Goal: Task Accomplishment & Management: Manage account settings

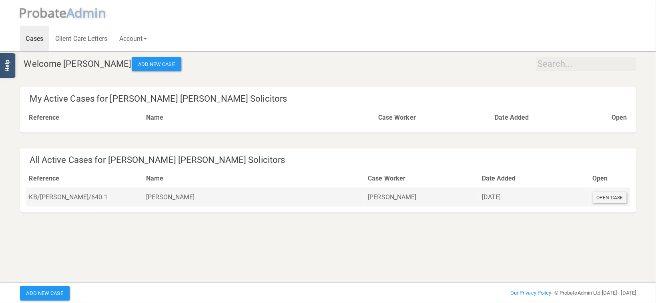
click at [610, 201] on div "Open Case" at bounding box center [610, 197] width 34 height 11
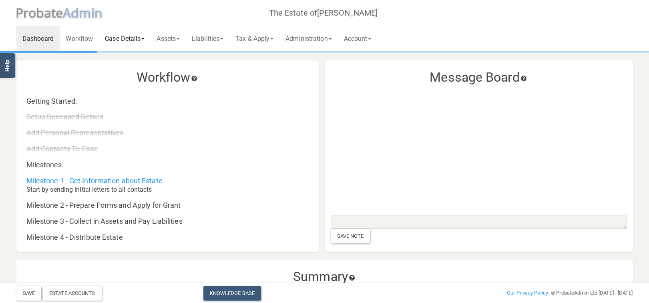
click at [124, 34] on link "Case Details" at bounding box center [125, 39] width 52 height 26
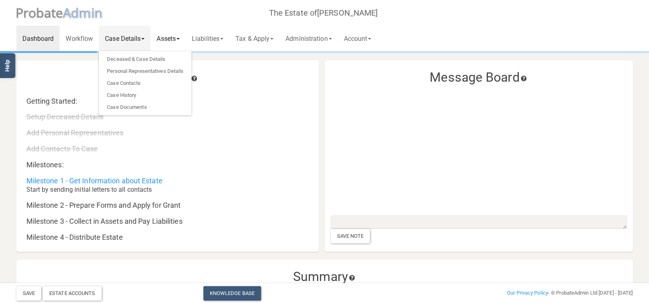
click at [169, 36] on link "Assets" at bounding box center [168, 39] width 35 height 26
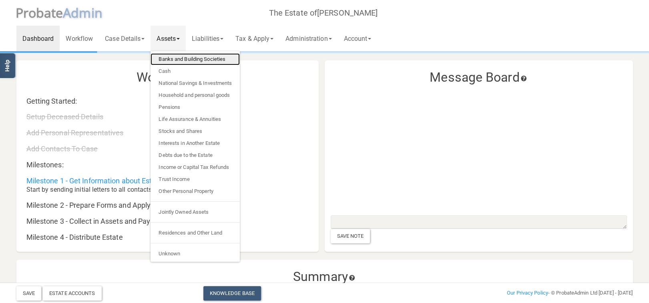
click at [183, 58] on link "Banks and Building Societies" at bounding box center [195, 59] width 89 height 12
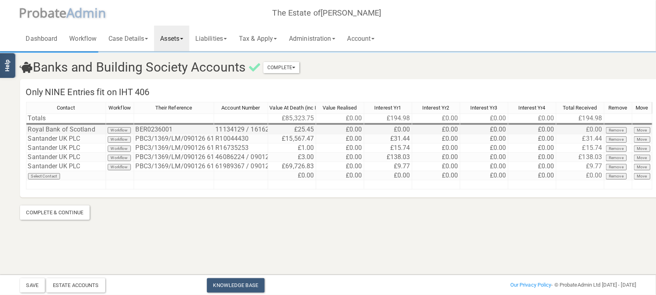
click at [596, 127] on td "£0.00" at bounding box center [580, 129] width 48 height 9
click at [510, 216] on section "Banks and Building Society Accounts Complete Mark As Incomplete Mark As Complet…" at bounding box center [328, 136] width 629 height 168
click at [189, 42] on link "Assets" at bounding box center [171, 39] width 35 height 26
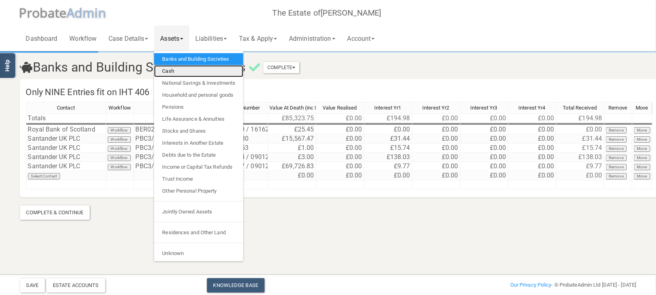
click at [193, 72] on link "Cash" at bounding box center [198, 71] width 89 height 12
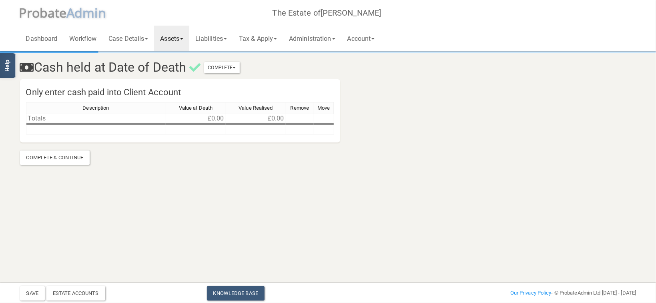
click at [174, 37] on link "Assets" at bounding box center [171, 39] width 35 height 26
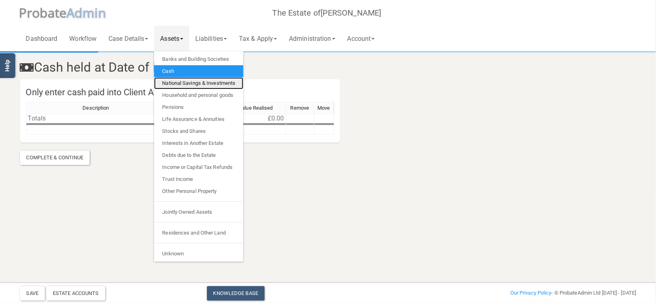
click at [190, 83] on link "National Savings & Investments" at bounding box center [198, 83] width 89 height 12
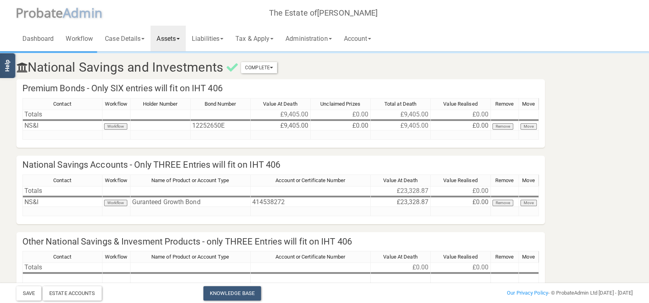
click at [179, 41] on link "Assets" at bounding box center [168, 39] width 35 height 26
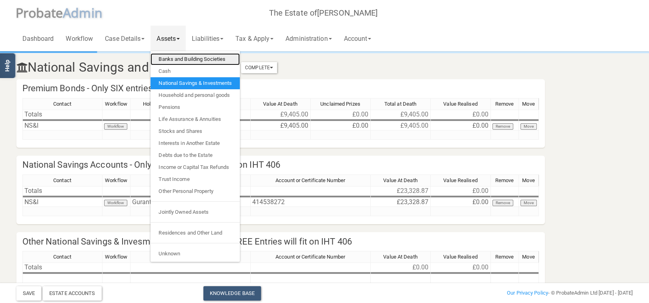
click at [174, 62] on link "Banks and Building Societies" at bounding box center [195, 59] width 89 height 12
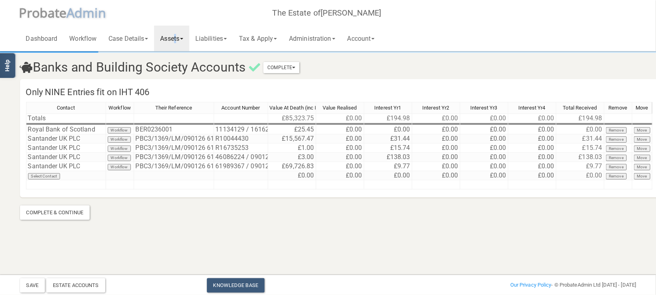
click at [177, 38] on link "Assets" at bounding box center [171, 39] width 35 height 26
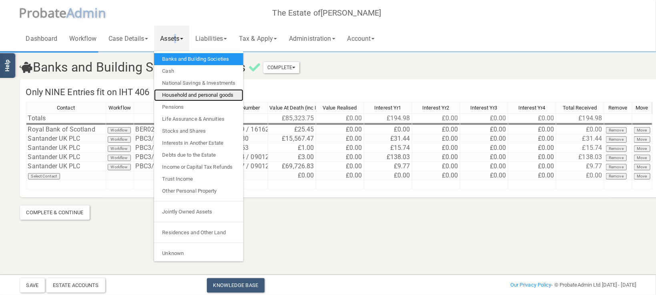
click at [193, 95] on link "Household and personal goods" at bounding box center [198, 95] width 89 height 12
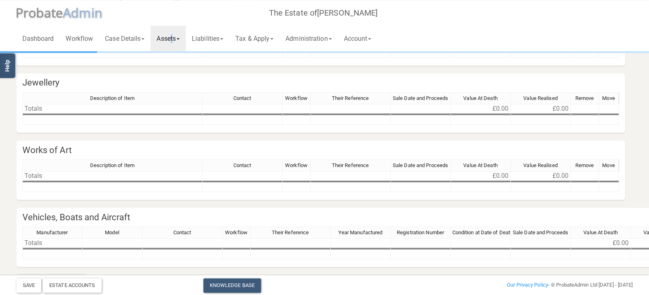
scroll to position [97, 0]
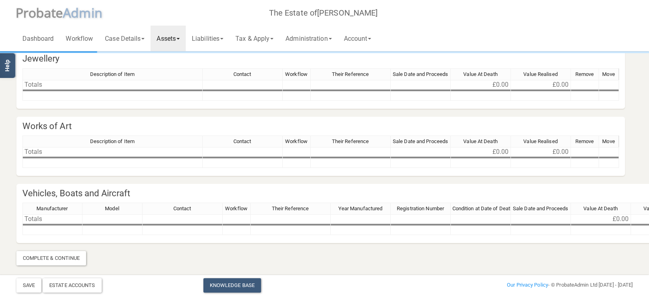
click at [180, 39] on span at bounding box center [178, 39] width 3 height 2
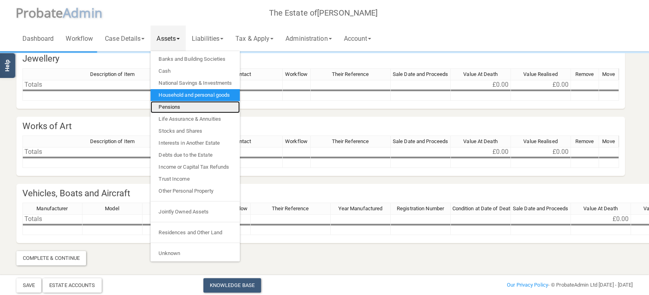
click at [185, 106] on link "Pensions" at bounding box center [195, 107] width 89 height 12
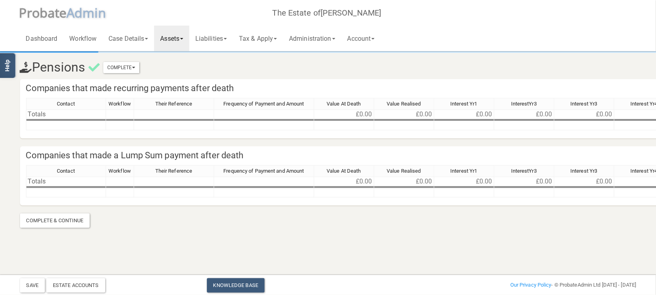
click at [168, 37] on link "Assets" at bounding box center [171, 39] width 35 height 26
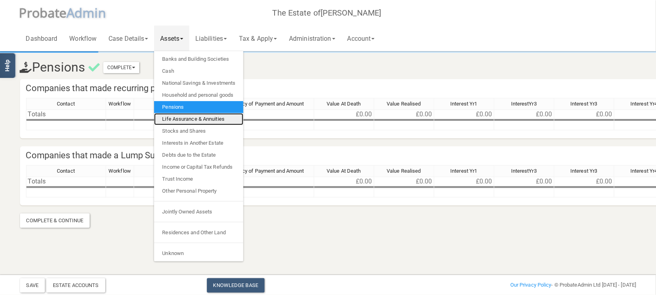
click at [184, 121] on link "Life Assurance & Annuities" at bounding box center [198, 119] width 89 height 12
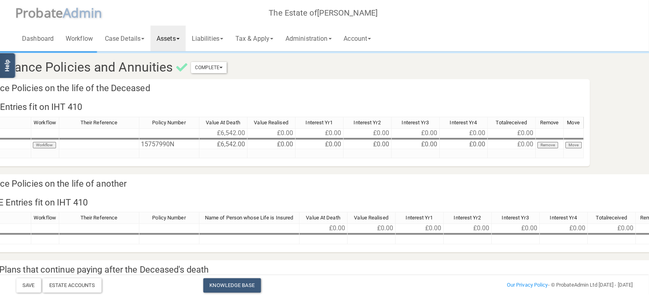
scroll to position [0, 74]
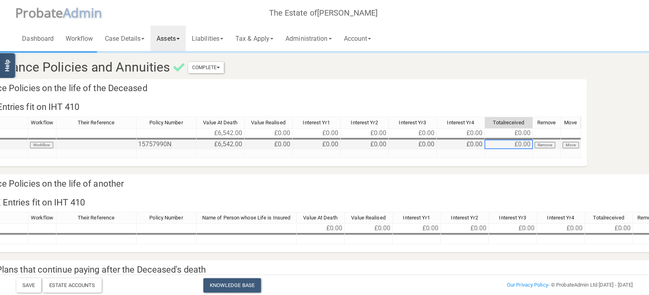
click at [514, 142] on td "£0.00" at bounding box center [509, 144] width 48 height 9
click at [523, 146] on td "£0.00" at bounding box center [509, 144] width 48 height 9
click at [508, 157] on td at bounding box center [509, 153] width 48 height 9
click at [514, 143] on td "£0.00" at bounding box center [509, 144] width 48 height 9
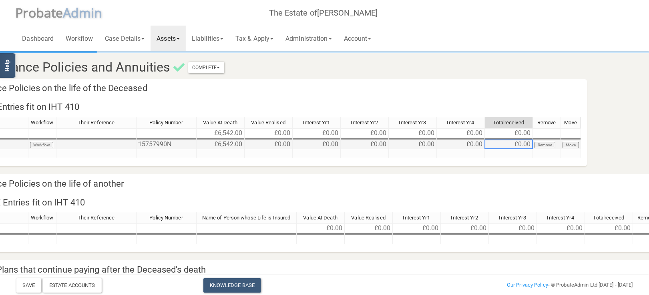
click at [517, 143] on td "£0.00" at bounding box center [509, 144] width 48 height 9
click at [44, 143] on button "Workflow" at bounding box center [42, 145] width 24 height 6
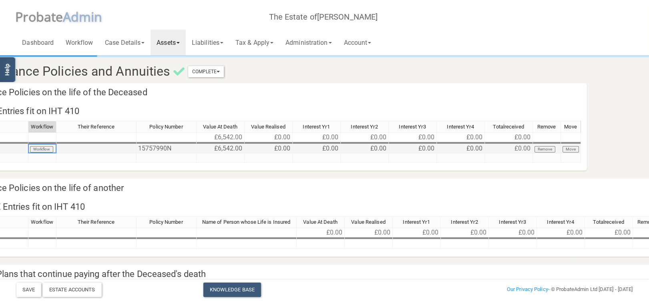
scroll to position [0, 0]
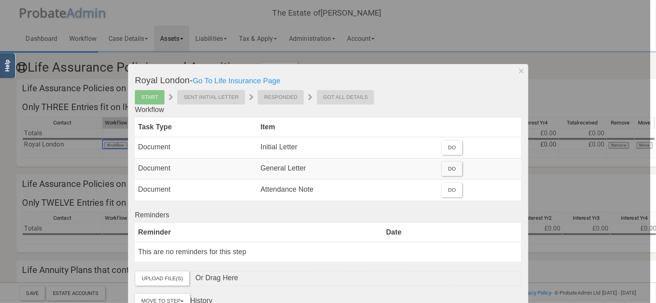
click at [458, 56] on div at bounding box center [325, 151] width 651 height 303
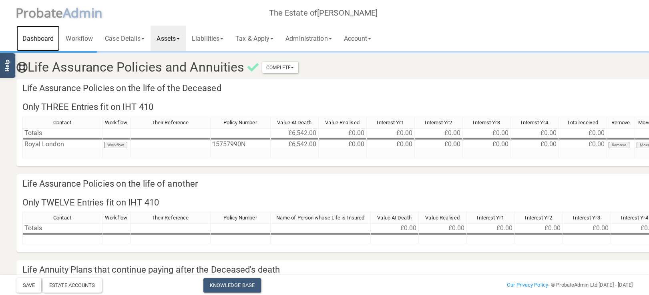
click at [52, 40] on link "Dashboard" at bounding box center [38, 39] width 44 height 26
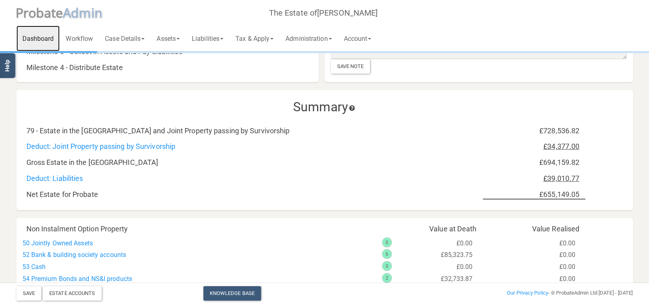
scroll to position [339, 0]
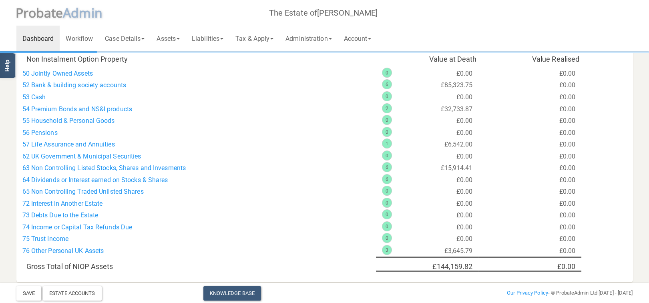
drag, startPoint x: 468, startPoint y: 140, endPoint x: 487, endPoint y: 126, distance: 23.8
click at [468, 139] on div "1 £6,542.00" at bounding box center [427, 145] width 103 height 12
click at [566, 120] on div "£0.00" at bounding box center [529, 121] width 103 height 12
click at [575, 154] on div "£0.00" at bounding box center [529, 157] width 103 height 12
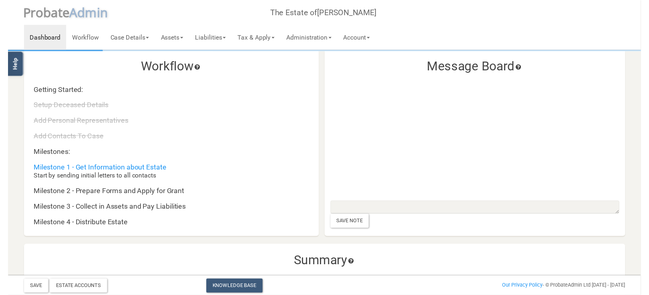
scroll to position [0, 0]
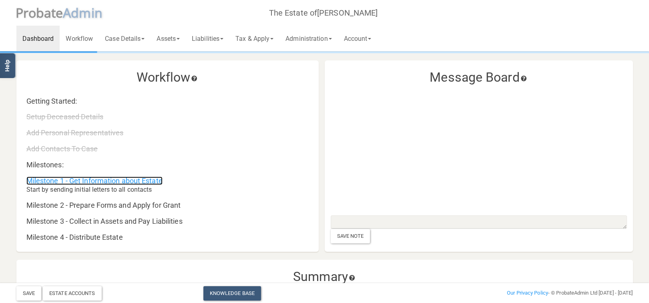
click at [92, 183] on link "Milestone 1 - Get Information about Estate" at bounding box center [94, 181] width 136 height 8
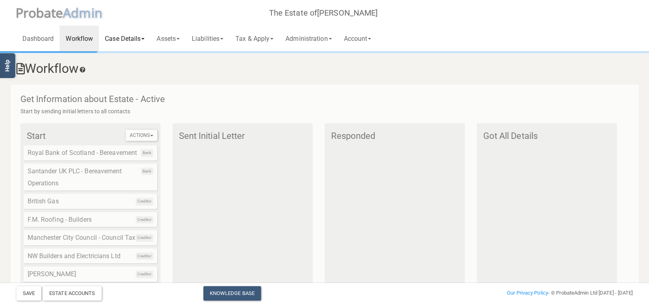
click at [129, 39] on link "Case Details" at bounding box center [125, 39] width 52 height 26
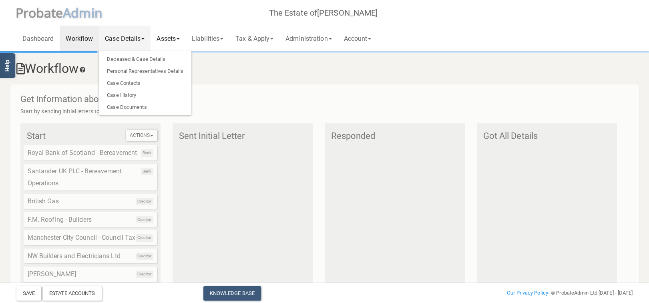
click at [169, 38] on link "Assets" at bounding box center [168, 39] width 35 height 26
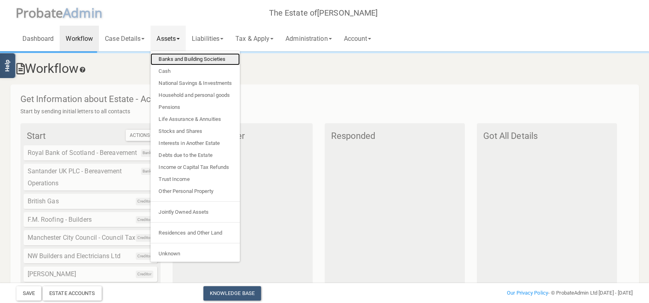
click at [175, 59] on link "Banks and Building Societies" at bounding box center [195, 59] width 89 height 12
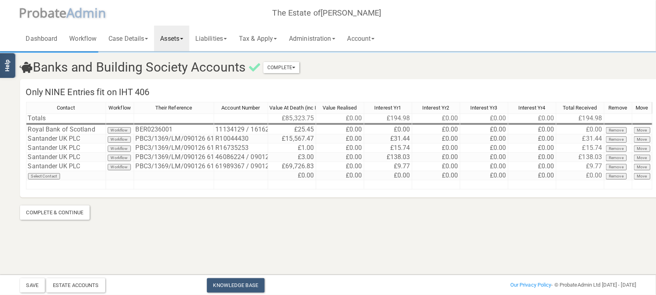
click at [174, 36] on link "Assets" at bounding box center [171, 39] width 35 height 26
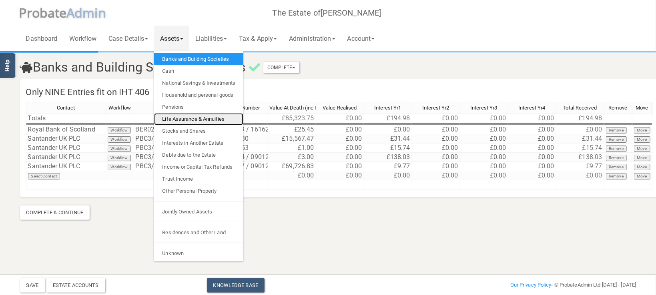
click at [182, 117] on link "Life Assurance & Annuities" at bounding box center [198, 119] width 89 height 12
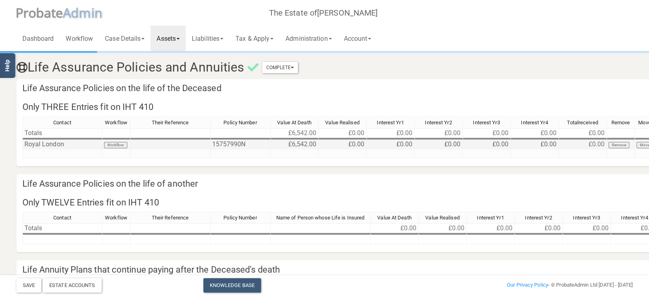
click at [554, 147] on td "£0.00" at bounding box center [535, 144] width 48 height 9
click at [591, 143] on td "£0.00" at bounding box center [583, 144] width 48 height 9
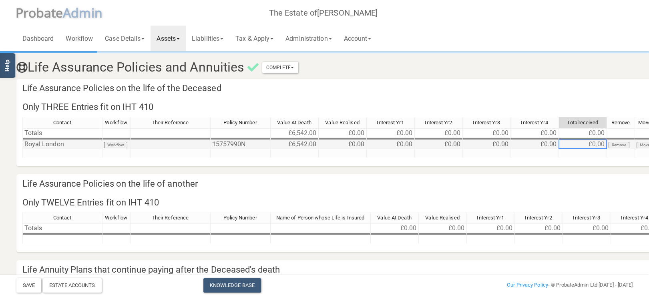
click at [591, 143] on td "£0.00" at bounding box center [583, 144] width 48 height 9
click at [87, 287] on div "Estate Accounts" at bounding box center [72, 286] width 59 height 14
click at [281, 67] on button "Complete" at bounding box center [280, 67] width 36 height 11
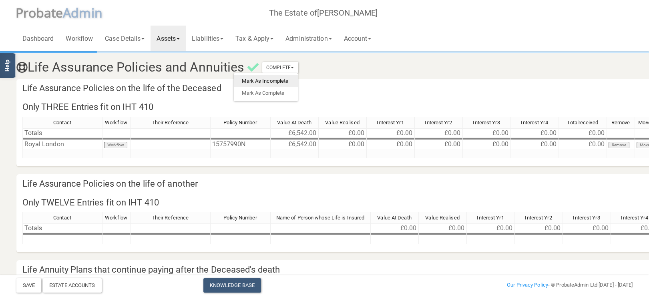
click at [267, 82] on link "Mark As Incomplete" at bounding box center [266, 81] width 64 height 12
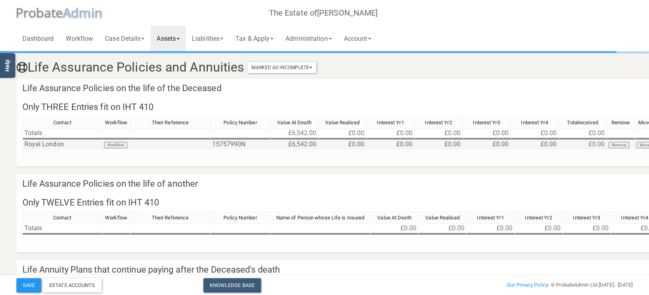
click at [592, 141] on td "£0.00" at bounding box center [583, 144] width 48 height 9
click at [591, 146] on td "£0.00" at bounding box center [583, 144] width 48 height 9
click at [307, 67] on button "Marked As Incomplete" at bounding box center [281, 67] width 69 height 11
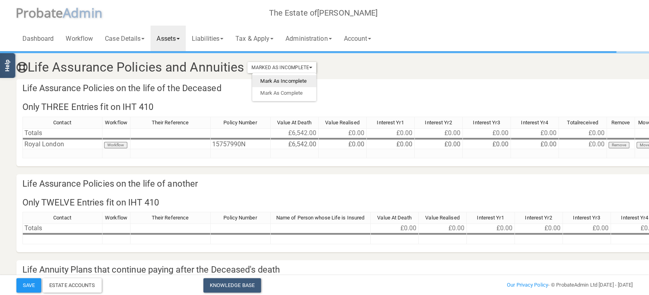
click at [290, 82] on link "Mark As Incomplete" at bounding box center [284, 81] width 64 height 12
click at [295, 68] on button "Marked As Incomplete" at bounding box center [281, 67] width 69 height 11
click at [289, 93] on link "Mark As Complete" at bounding box center [284, 93] width 64 height 12
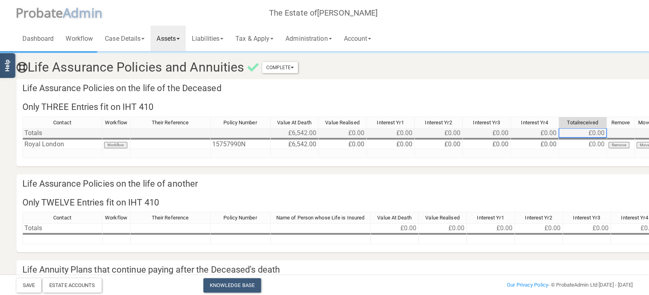
click at [586, 136] on td "£0.00" at bounding box center [583, 134] width 48 height 10
click at [586, 132] on td "£0.00" at bounding box center [583, 134] width 48 height 10
click at [585, 141] on td "£0.00" at bounding box center [583, 144] width 48 height 9
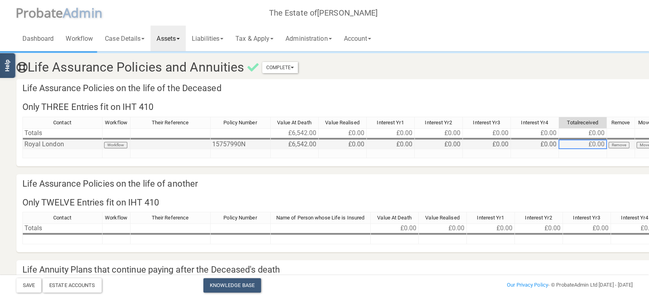
click at [585, 141] on td "£0.00" at bounding box center [583, 144] width 48 height 9
click at [577, 139] on td at bounding box center [583, 139] width 48 height 2
click at [57, 145] on td "Royal London" at bounding box center [62, 144] width 80 height 9
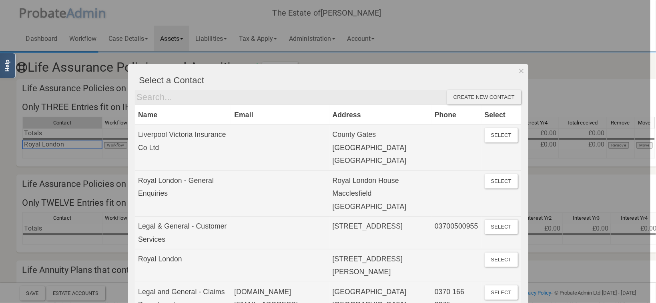
click at [499, 35] on div at bounding box center [325, 151] width 651 height 303
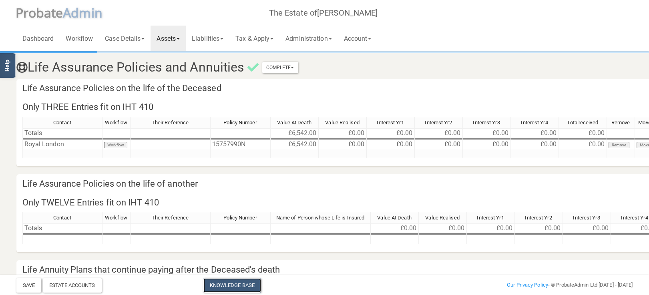
click at [223, 287] on link "Knowledge Base" at bounding box center [232, 286] width 58 height 14
click at [54, 289] on div "Estate Accounts" at bounding box center [72, 286] width 59 height 14
click at [83, 37] on link "Workflow" at bounding box center [79, 39] width 39 height 26
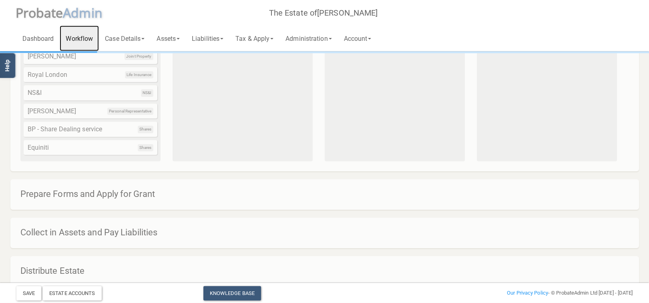
scroll to position [427, 0]
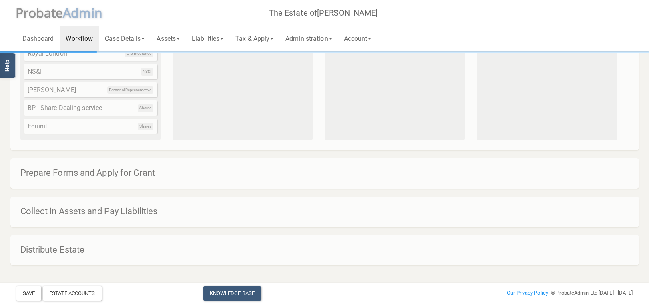
click at [76, 209] on h4 "Collect in Assets and Pay Liabilities" at bounding box center [328, 212] width 617 height 10
click at [68, 243] on div "Distribute Estate" at bounding box center [324, 250] width 629 height 30
drag, startPoint x: 67, startPoint y: 181, endPoint x: 64, endPoint y: 113, distance: 67.8
click at [67, 180] on div "Prepare Forms and Apply for Grant" at bounding box center [324, 173] width 629 height 30
click at [38, 39] on link "Dashboard" at bounding box center [38, 39] width 44 height 26
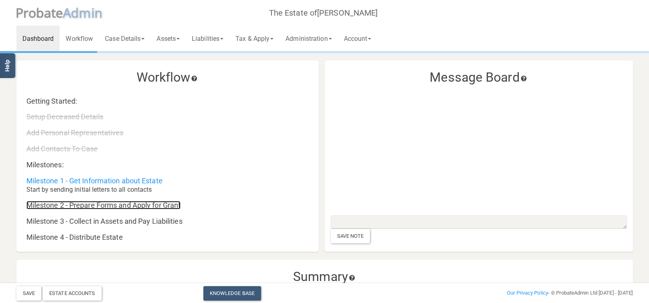
click at [111, 205] on link "Milestone 2 - Prepare Forms and Apply for Grant" at bounding box center [103, 205] width 155 height 8
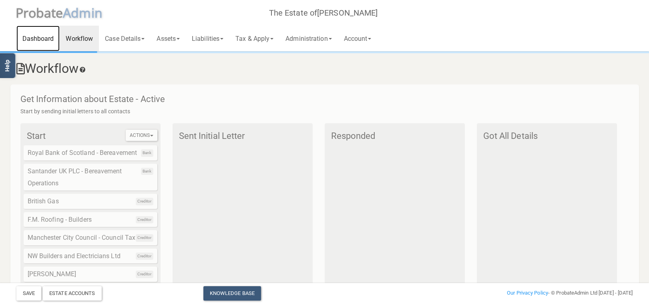
click at [43, 36] on link "Dashboard" at bounding box center [38, 39] width 44 height 26
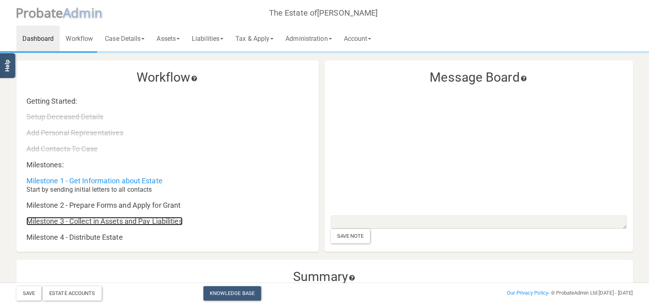
click at [99, 224] on link "Milestone 3 - Collect in Assets and Pay Liabilities" at bounding box center [104, 221] width 156 height 8
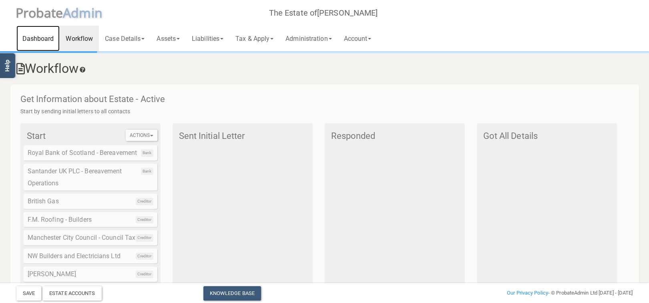
drag, startPoint x: 47, startPoint y: 28, endPoint x: 46, endPoint y: 35, distance: 6.4
click at [46, 29] on link "Dashboard" at bounding box center [38, 39] width 44 height 26
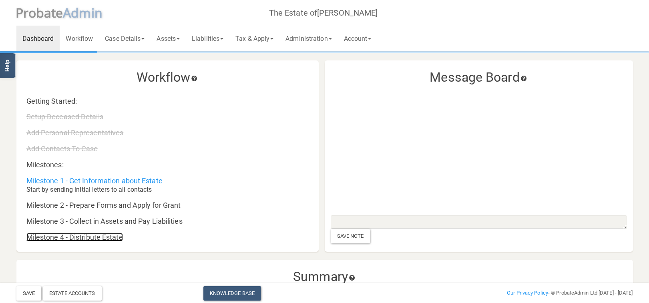
click at [93, 238] on link "Milestone 4 - Distribute Estate" at bounding box center [74, 237] width 96 height 8
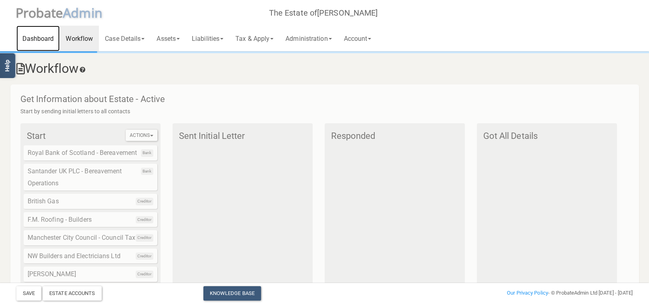
click at [46, 33] on link "Dashboard" at bounding box center [38, 39] width 44 height 26
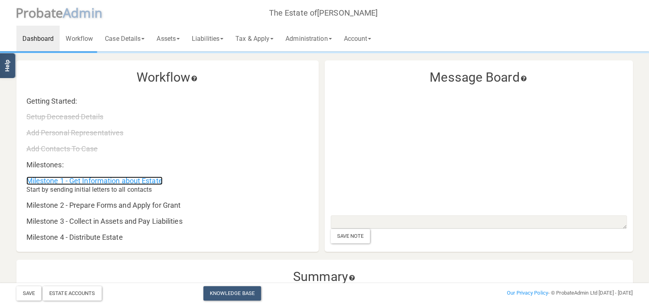
click at [95, 179] on link "Milestone 1 - Get Information about Estate" at bounding box center [94, 181] width 136 height 8
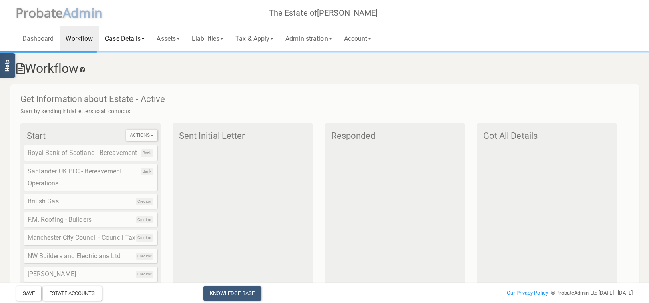
click at [124, 38] on link "Case Details" at bounding box center [125, 39] width 52 height 26
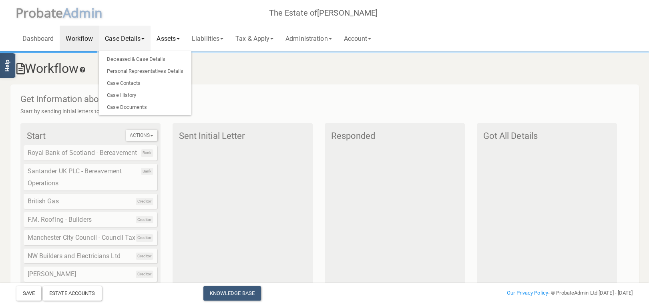
click at [171, 40] on link "Assets" at bounding box center [168, 39] width 35 height 26
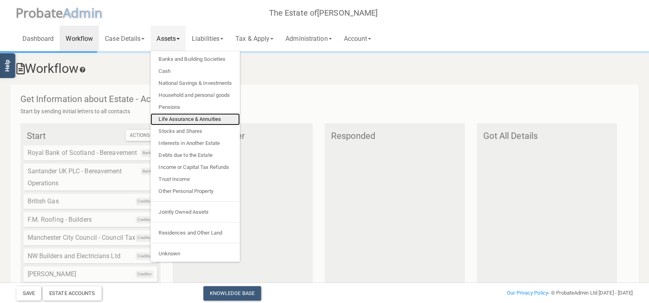
click at [180, 120] on link "Life Assurance & Annuities" at bounding box center [195, 119] width 89 height 12
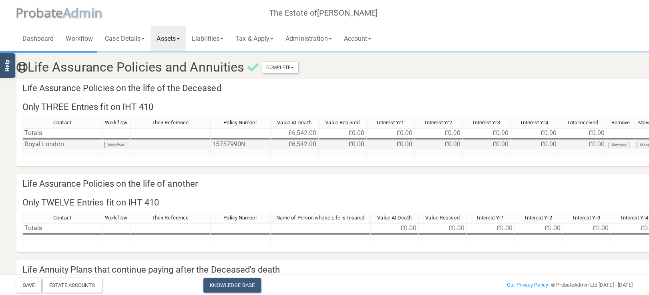
click at [301, 145] on td "£6,542.00" at bounding box center [295, 144] width 48 height 9
click at [354, 144] on td "£0.00" at bounding box center [343, 144] width 48 height 9
click at [355, 144] on td "£0.00" at bounding box center [343, 144] width 48 height 9
type textarea "0"
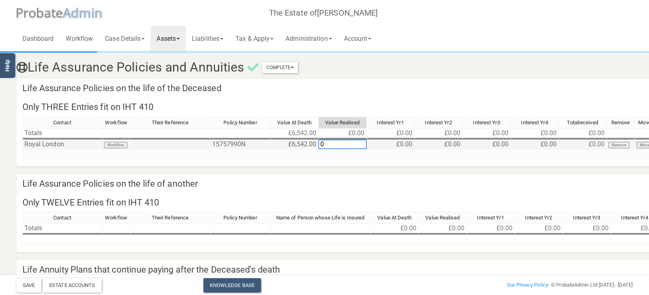
click at [22, 141] on div "Contact Workflow Their Reference Policy Number Value At Death Value Realised In…" at bounding box center [22, 138] width 0 height 42
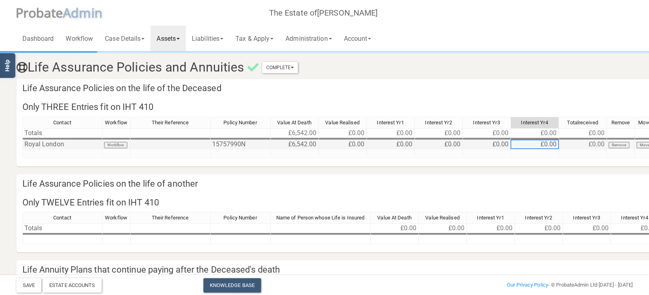
click at [549, 143] on td "£0.00" at bounding box center [535, 144] width 48 height 9
click at [549, 143] on textarea "0" at bounding box center [534, 145] width 48 height 10
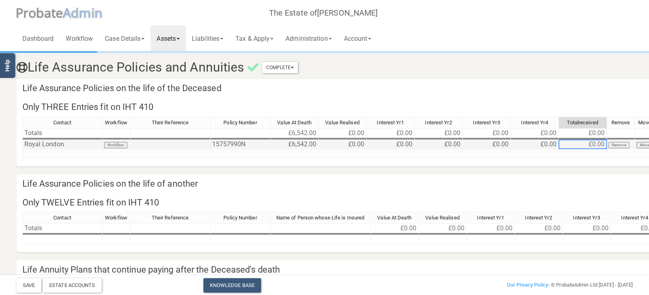
click at [584, 143] on td "£0.00" at bounding box center [583, 144] width 48 height 9
click at [584, 144] on td "£0.00" at bounding box center [583, 144] width 48 height 9
click at [594, 144] on td "£0.00" at bounding box center [583, 144] width 48 height 9
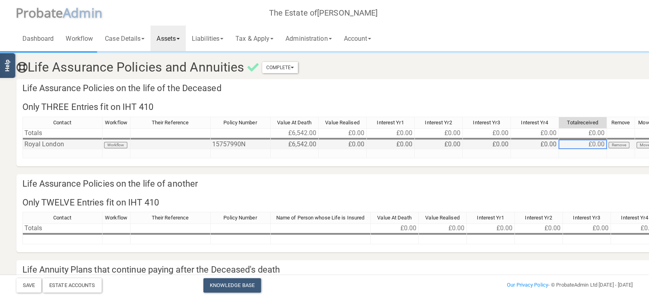
click at [594, 144] on td "£0.00" at bounding box center [583, 144] width 48 height 9
click at [557, 145] on td "£0.00" at bounding box center [535, 144] width 48 height 9
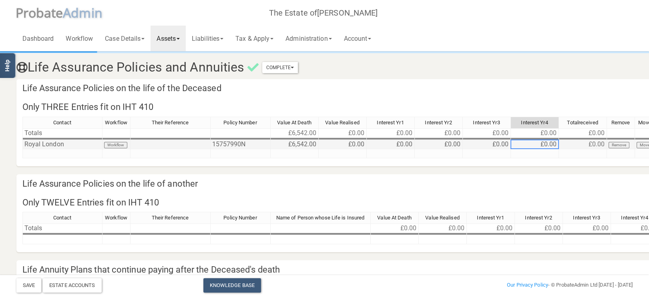
click at [555, 145] on td "£0.00" at bounding box center [535, 144] width 48 height 9
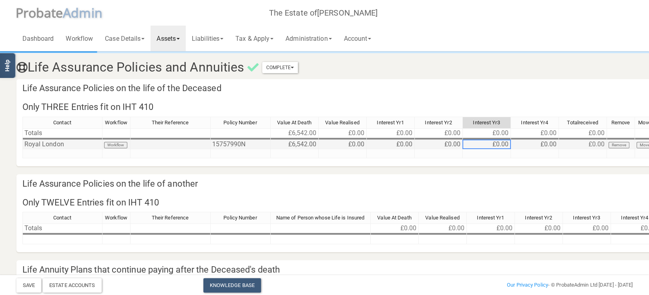
click at [470, 146] on td "£0.00" at bounding box center [487, 144] width 48 height 9
drag, startPoint x: 449, startPoint y: 143, endPoint x: 398, endPoint y: 144, distance: 50.4
click at [448, 143] on td "£0.00" at bounding box center [439, 144] width 48 height 9
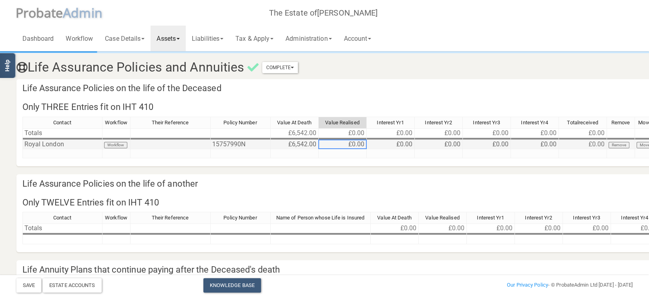
click at [364, 144] on td "£0.00" at bounding box center [343, 144] width 48 height 9
click at [363, 144] on td "£0.00" at bounding box center [343, 144] width 48 height 9
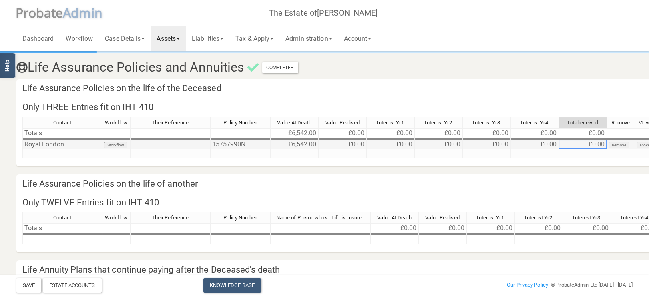
click at [590, 144] on td "£0.00" at bounding box center [583, 144] width 48 height 9
drag, startPoint x: 597, startPoint y: 144, endPoint x: 602, endPoint y: 143, distance: 4.4
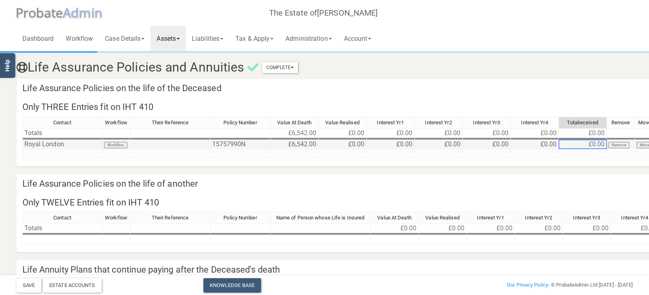
click at [605, 143] on td "£0.00" at bounding box center [583, 144] width 48 height 9
drag, startPoint x: 601, startPoint y: 143, endPoint x: 559, endPoint y: 143, distance: 41.2
click at [559, 143] on td "£0.00" at bounding box center [583, 144] width 48 height 9
click at [621, 144] on button "Remove" at bounding box center [619, 145] width 21 height 6
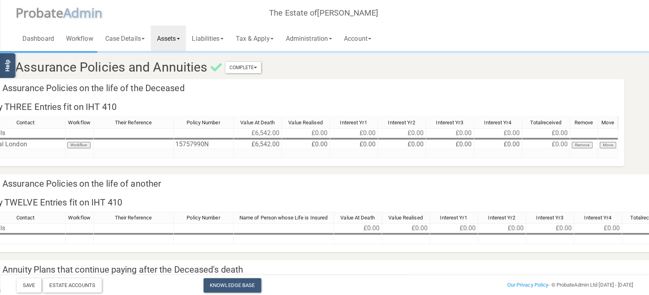
scroll to position [0, 58]
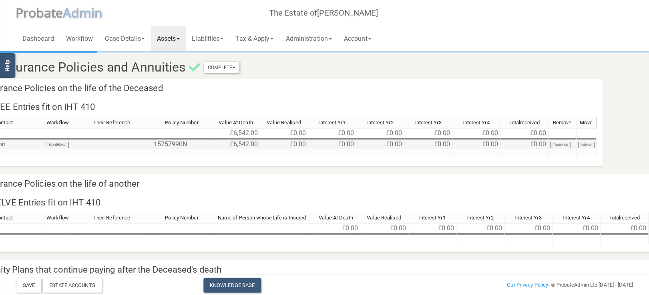
click at [588, 146] on button "Move" at bounding box center [586, 145] width 16 height 6
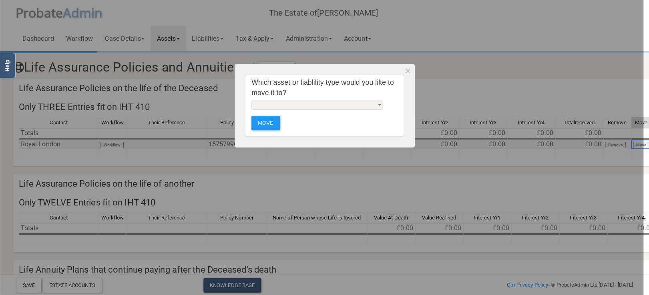
scroll to position [0, 0]
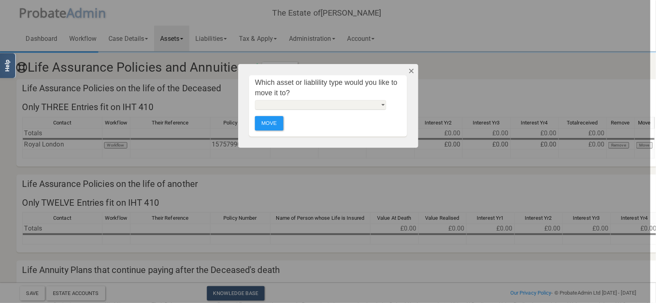
drag, startPoint x: 350, startPoint y: 103, endPoint x: 413, endPoint y: 68, distance: 71.7
click at [413, 68] on button "Dismiss" at bounding box center [411, 71] width 13 height 14
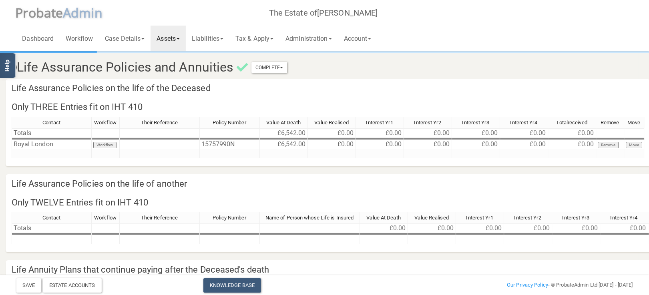
scroll to position [0, 102]
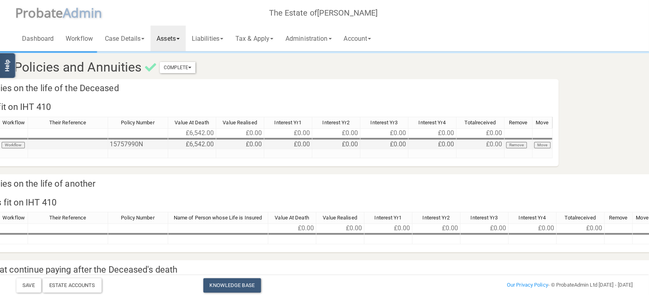
click at [256, 144] on td "£0.00" at bounding box center [240, 144] width 48 height 9
click at [302, 143] on td "£0.00" at bounding box center [288, 144] width 48 height 9
click at [359, 143] on td "£0.00" at bounding box center [336, 144] width 48 height 9
click at [399, 143] on td "£0.00" at bounding box center [384, 144] width 48 height 9
click at [188, 69] on button "Complete" at bounding box center [178, 67] width 36 height 11
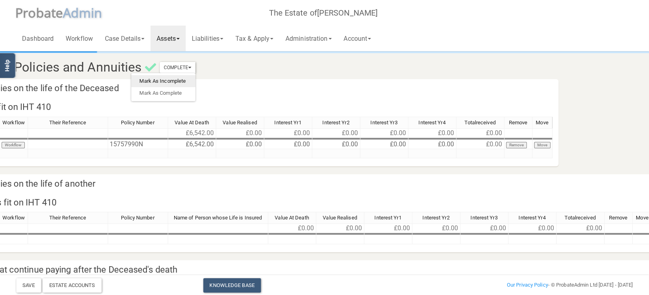
click at [173, 83] on link "Mark As Incomplete" at bounding box center [163, 81] width 64 height 12
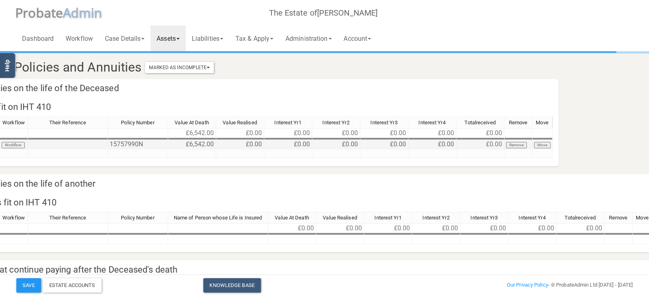
drag, startPoint x: 456, startPoint y: 145, endPoint x: 433, endPoint y: 144, distance: 23.3
click at [454, 145] on td "£0.00" at bounding box center [432, 144] width 48 height 9
click at [433, 144] on td "£0.00" at bounding box center [432, 144] width 48 height 9
click at [474, 144] on td "£0.00" at bounding box center [480, 144] width 48 height 9
click at [475, 143] on td "£0.00" at bounding box center [480, 144] width 48 height 9
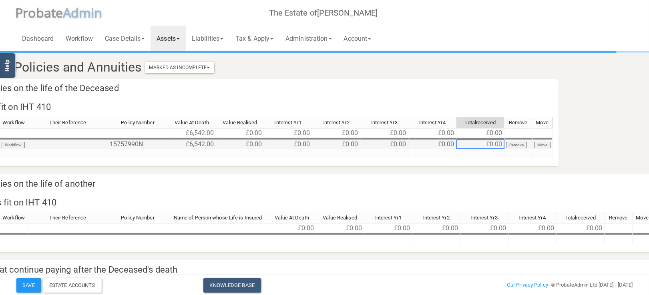
drag, startPoint x: 477, startPoint y: 143, endPoint x: 490, endPoint y: 143, distance: 12.8
click at [481, 143] on td "£0.00" at bounding box center [480, 144] width 48 height 9
drag, startPoint x: 490, startPoint y: 143, endPoint x: 462, endPoint y: 145, distance: 27.3
click at [491, 144] on td "£0.00" at bounding box center [480, 144] width 48 height 9
click at [370, 147] on td "£0.00" at bounding box center [384, 144] width 48 height 9
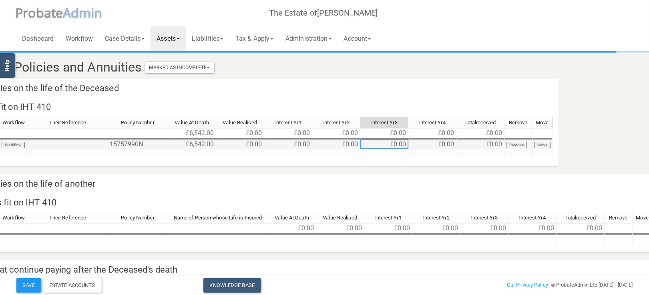
click at [348, 145] on td "£0.00" at bounding box center [336, 144] width 48 height 9
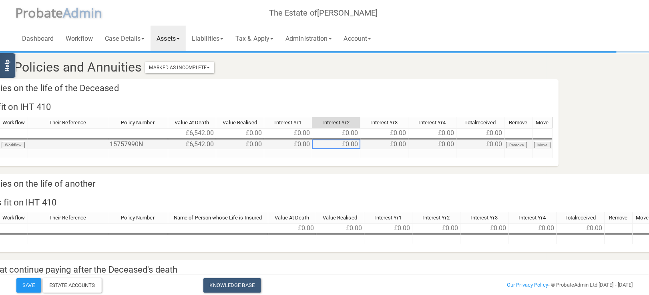
click at [301, 145] on td "£0.00" at bounding box center [288, 144] width 48 height 9
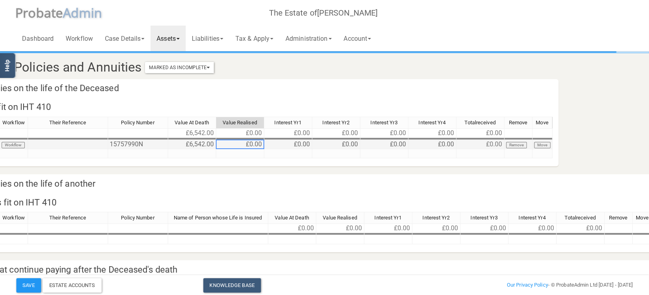
click at [250, 145] on td "£0.00" at bounding box center [240, 144] width 48 height 9
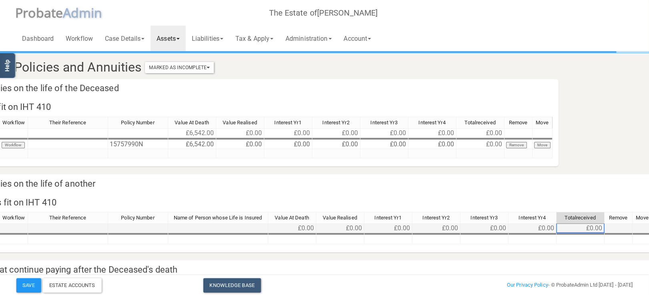
click at [575, 229] on td "£0.00" at bounding box center [580, 229] width 48 height 10
click at [577, 228] on td "£0.00" at bounding box center [580, 229] width 48 height 10
click at [600, 243] on td at bounding box center [580, 239] width 48 height 9
click at [596, 238] on td at bounding box center [580, 239] width 48 height 9
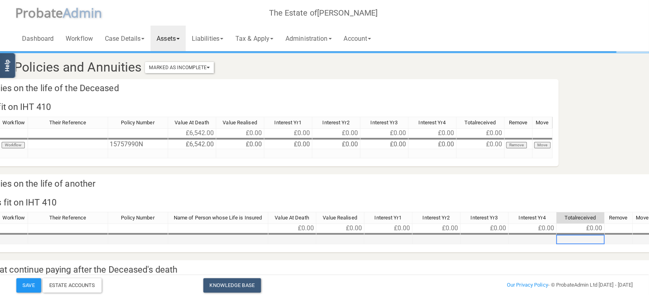
click at [596, 238] on td at bounding box center [580, 239] width 48 height 9
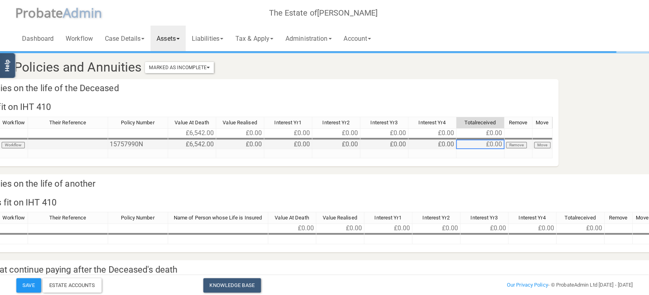
click at [477, 145] on td "£0.00" at bounding box center [480, 144] width 48 height 9
drag, startPoint x: 484, startPoint y: 144, endPoint x: 502, endPoint y: 145, distance: 18.8
click at [504, 145] on tr "Royal London Workflow 15757990N £6,542.00 £0.00 £0.00 £0.00 £0.00 £0.00 £0.00 R…" at bounding box center [236, 144] width 633 height 9
drag, startPoint x: 495, startPoint y: 144, endPoint x: 467, endPoint y: 144, distance: 27.6
click at [467, 144] on td "£0.00" at bounding box center [480, 144] width 48 height 9
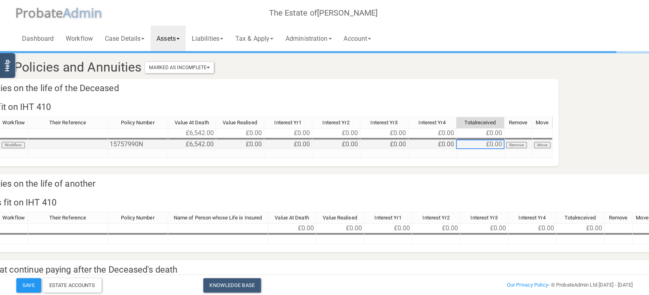
drag, startPoint x: 442, startPoint y: 145, endPoint x: 434, endPoint y: 145, distance: 8.4
click at [434, 145] on td "£0.00" at bounding box center [432, 144] width 48 height 9
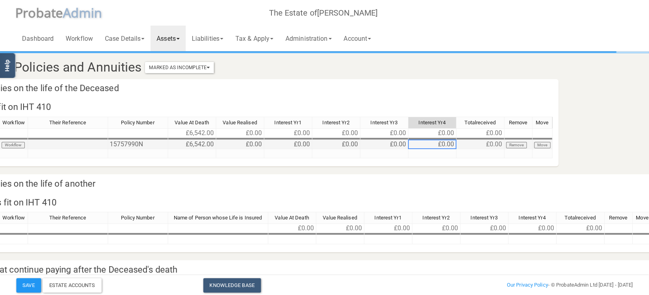
click at [402, 144] on td "£0.00" at bounding box center [384, 144] width 48 height 9
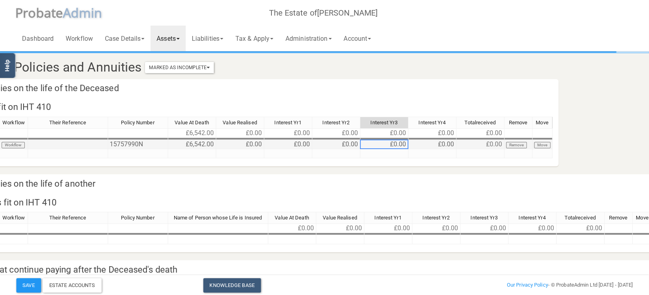
click at [402, 144] on td "£0.00" at bounding box center [384, 144] width 48 height 9
click at [0, 0] on textarea "0" at bounding box center [0, 0] width 0 height 0
click at [332, 155] on td at bounding box center [336, 153] width 48 height 9
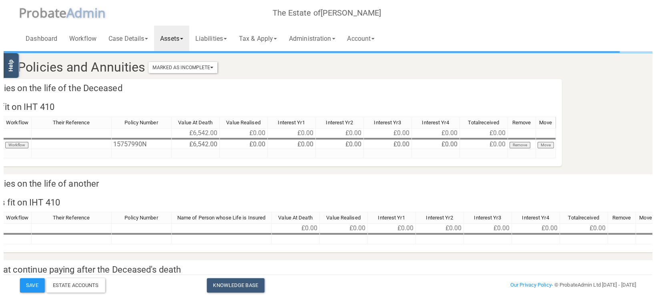
scroll to position [0, 0]
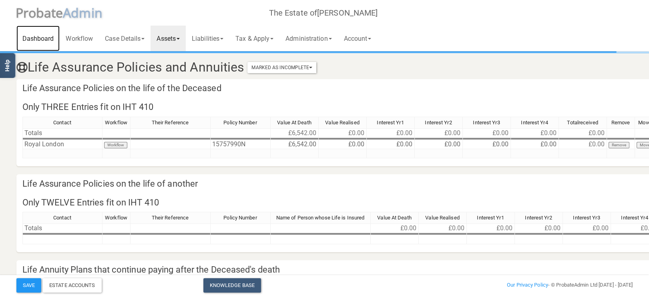
click at [42, 42] on link "Dashboard" at bounding box center [38, 39] width 44 height 26
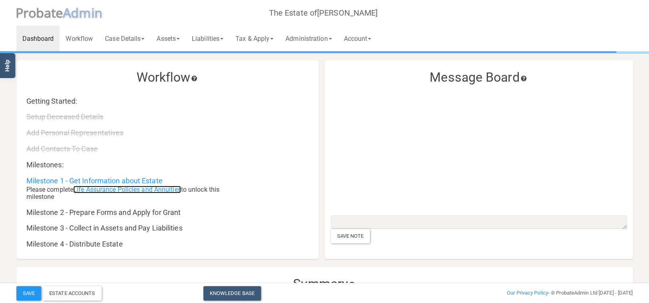
click at [131, 189] on link "Life Assurance Policies and Annuities" at bounding box center [127, 190] width 108 height 8
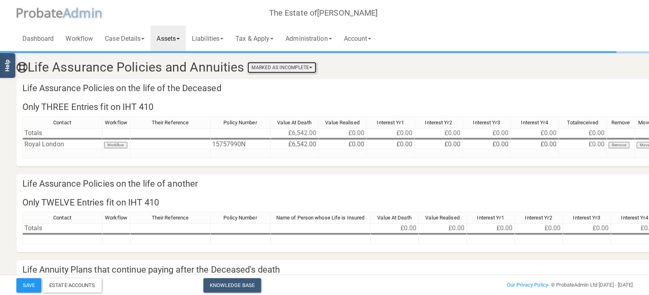
click at [296, 71] on button "Marked As Incomplete" at bounding box center [281, 67] width 69 height 11
click at [289, 83] on link "Mark As Incomplete" at bounding box center [284, 81] width 64 height 12
click at [289, 66] on button "Marked As Incomplete" at bounding box center [281, 67] width 69 height 11
click at [285, 94] on link "Mark As Complete" at bounding box center [284, 93] width 64 height 12
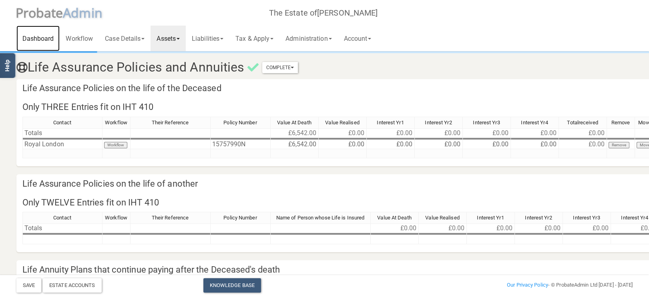
click at [39, 38] on link "Dashboard" at bounding box center [38, 39] width 44 height 26
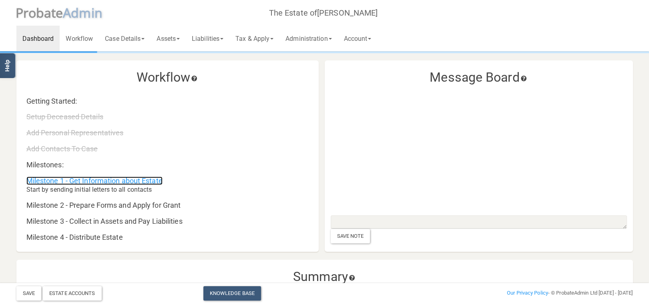
click at [134, 181] on link "Milestone 1 - Get Information about Estate" at bounding box center [94, 181] width 136 height 8
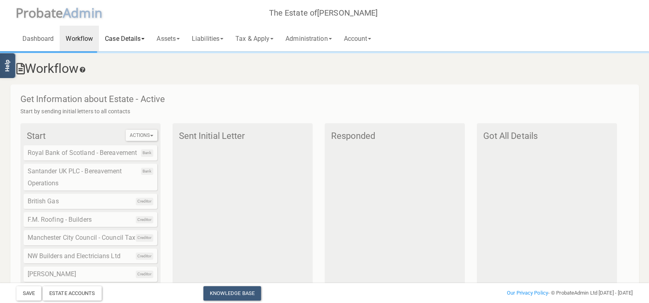
click at [132, 37] on link "Case Details" at bounding box center [125, 39] width 52 height 26
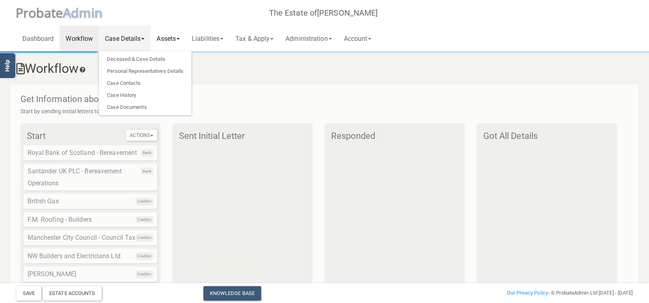
click at [174, 37] on link "Assets" at bounding box center [168, 39] width 35 height 26
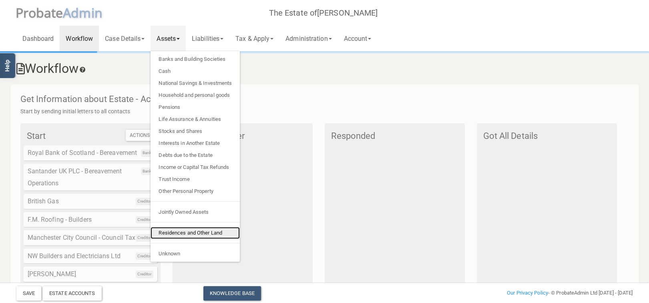
click at [178, 236] on link "Residences and Other Land" at bounding box center [195, 233] width 89 height 12
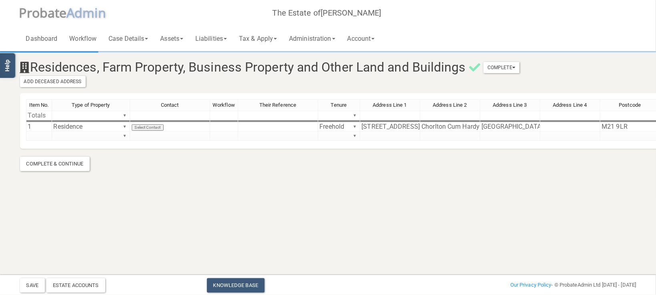
drag, startPoint x: 282, startPoint y: 295, endPoint x: 346, endPoint y: 293, distance: 63.7
click at [359, 293] on footer "Save Estate Accounts Knowledge Base Add New Case Our Privacy Policy - © Probate…" at bounding box center [328, 285] width 656 height 20
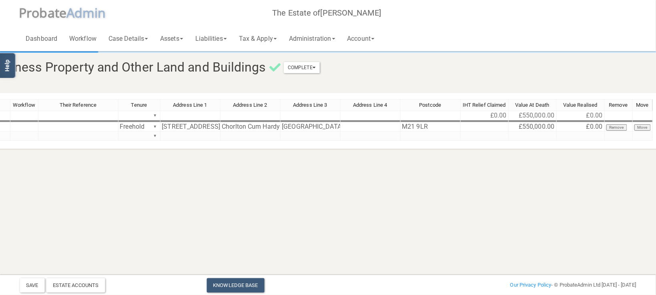
scroll to position [0, 202]
click at [454, 205] on html "</div></div> Help Toggle navigation P robate A dmin The Estate of [PERSON_NAME]…" at bounding box center [126, 147] width 656 height 295
click at [172, 38] on link "Assets" at bounding box center [171, 39] width 35 height 26
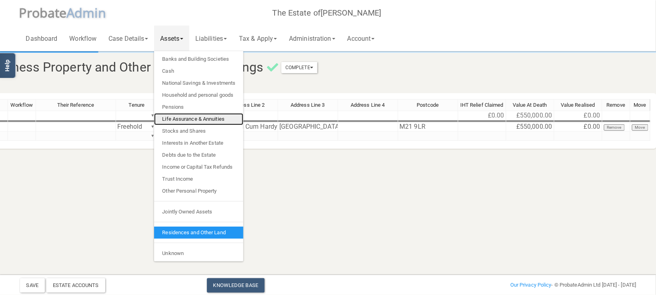
click at [192, 121] on link "Life Assurance & Annuities" at bounding box center [198, 119] width 89 height 12
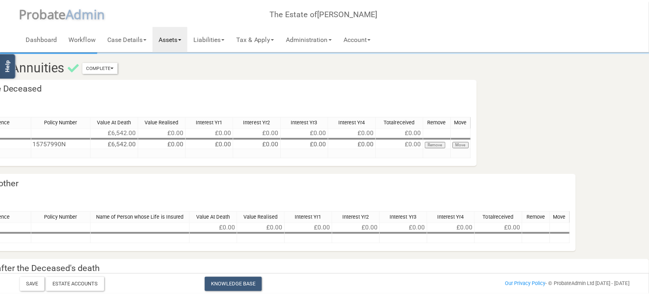
scroll to position [0, 186]
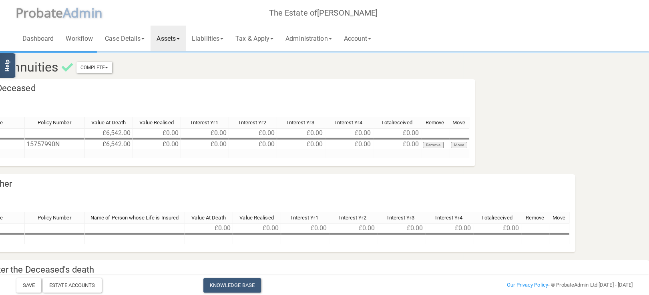
click at [158, 140] on div at bounding box center [157, 139] width 48 height 1
click at [165, 144] on td "£0.00" at bounding box center [157, 144] width 48 height 9
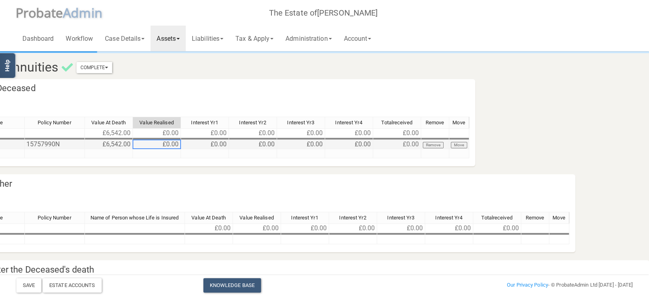
type textarea "0"
type textarea "6,542"
click at [463, 114] on html "</div></div> Help Toggle navigation P robate A dmin The Estate of [PERSON_NAME]…" at bounding box center [138, 239] width 649 height 478
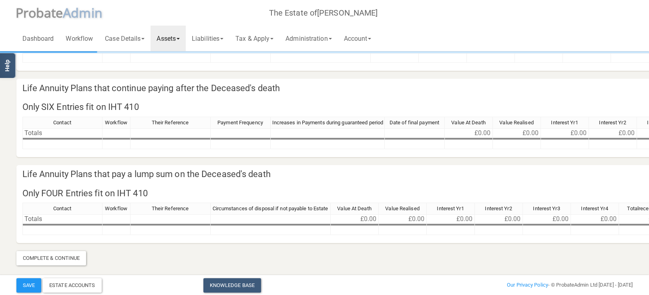
scroll to position [0, 0]
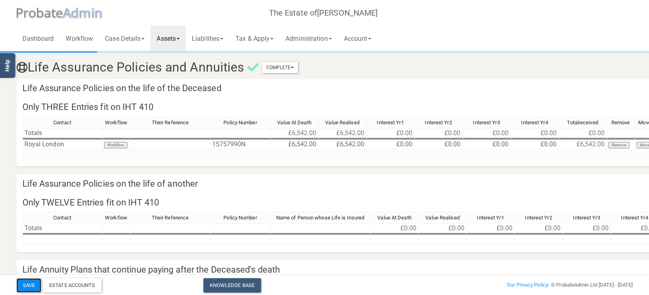
click at [34, 286] on button "Save" at bounding box center [28, 286] width 25 height 14
click at [171, 32] on link "Assets" at bounding box center [168, 39] width 35 height 26
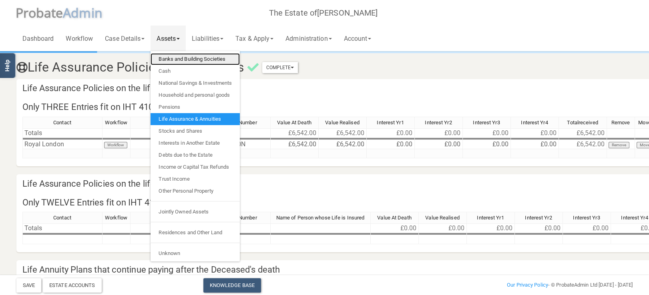
click at [180, 60] on link "Banks and Building Societies" at bounding box center [195, 59] width 89 height 12
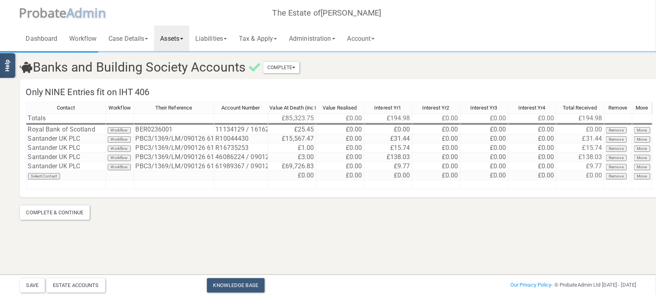
click at [181, 48] on link "Assets" at bounding box center [171, 39] width 35 height 26
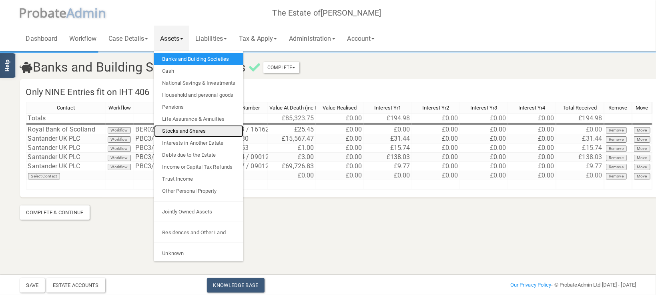
click at [193, 136] on link "Stocks and Shares" at bounding box center [198, 131] width 89 height 12
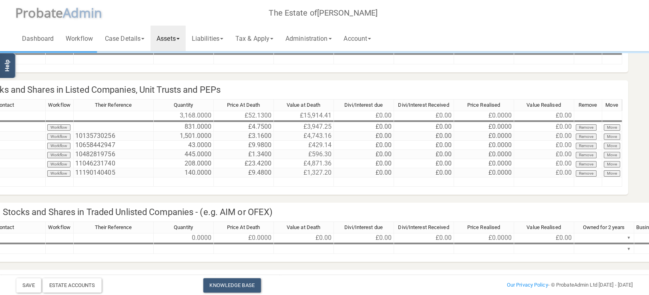
scroll to position [85, 156]
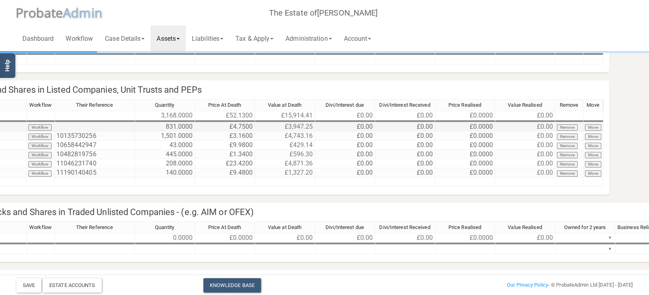
click at [469, 126] on td "£0.0000" at bounding box center [465, 127] width 60 height 9
type textarea "0"
click at [493, 195] on html "</div></div> Help Toggle navigation P robate A dmin The Estate of [PERSON_NAME]…" at bounding box center [168, 283] width 649 height 736
click at [520, 126] on td "£2,282,806.86" at bounding box center [525, 127] width 60 height 9
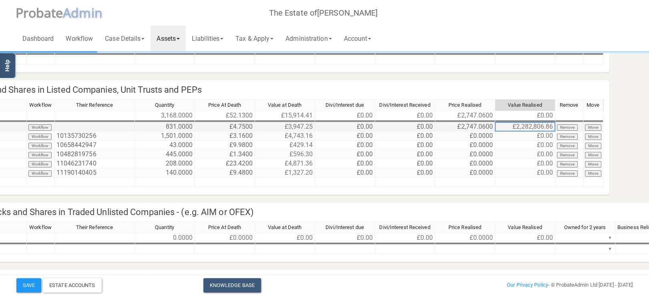
click at [520, 126] on td "£2,282,806.86" at bounding box center [525, 127] width 60 height 9
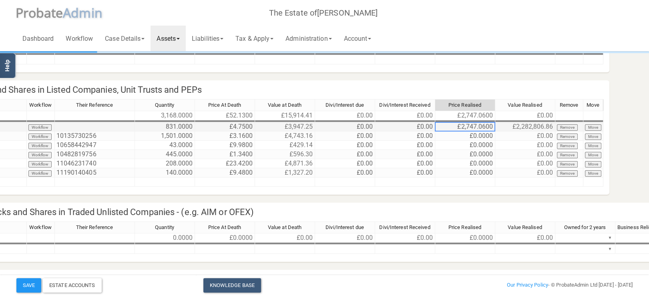
click at [478, 126] on td "£2,747.0600" at bounding box center [465, 127] width 60 height 9
type textarea "2"
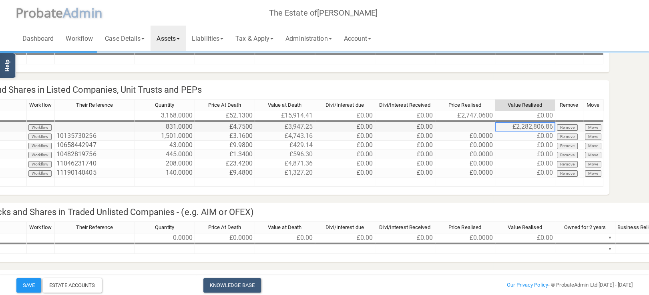
click at [513, 126] on td "£2,282,806.86" at bounding box center [525, 127] width 60 height 9
click at [513, 126] on td "£0.00" at bounding box center [525, 127] width 60 height 9
click at [545, 127] on td "£0.00" at bounding box center [525, 127] width 60 height 9
click at [533, 127] on td "£0.00" at bounding box center [525, 127] width 60 height 9
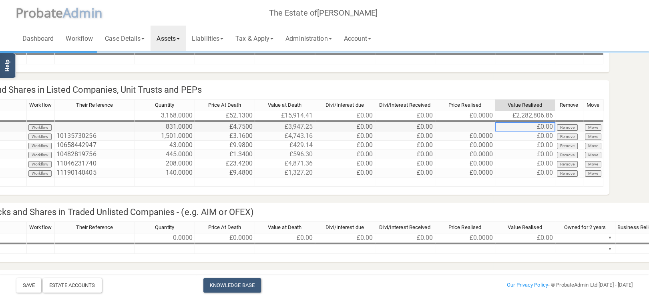
click at [533, 127] on td "£0.00" at bounding box center [525, 127] width 60 height 9
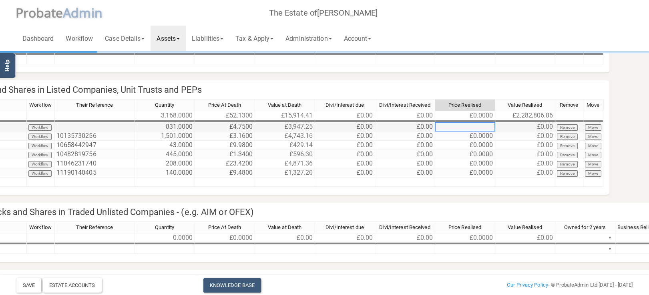
click at [480, 128] on td at bounding box center [465, 127] width 60 height 9
click at [528, 128] on td "£0.00" at bounding box center [525, 127] width 60 height 9
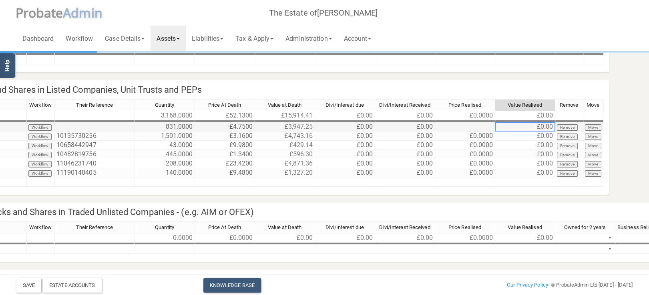
click at [528, 128] on td "£0.00" at bounding box center [525, 127] width 60 height 9
click at [528, 149] on td "£0.00" at bounding box center [525, 145] width 60 height 9
drag, startPoint x: 496, startPoint y: 134, endPoint x: 484, endPoint y: 126, distance: 14.3
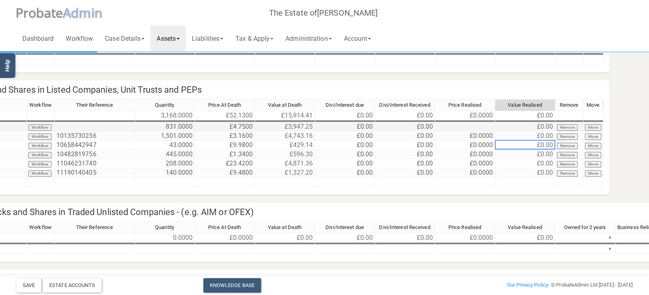
click at [496, 134] on td "£0.00" at bounding box center [525, 136] width 60 height 9
click at [478, 123] on td at bounding box center [465, 127] width 60 height 9
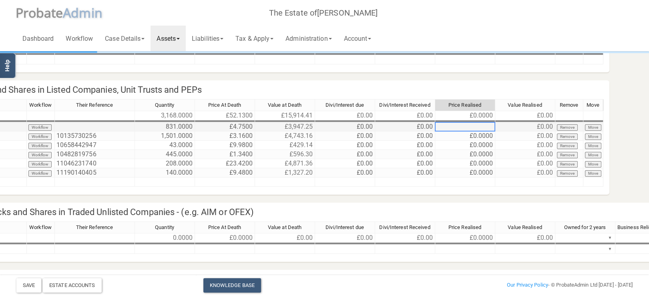
click at [469, 129] on td at bounding box center [465, 127] width 60 height 9
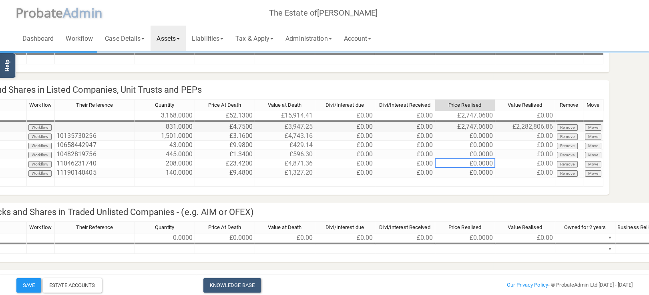
click at [526, 130] on td "£2,282,806.86" at bounding box center [525, 127] width 60 height 9
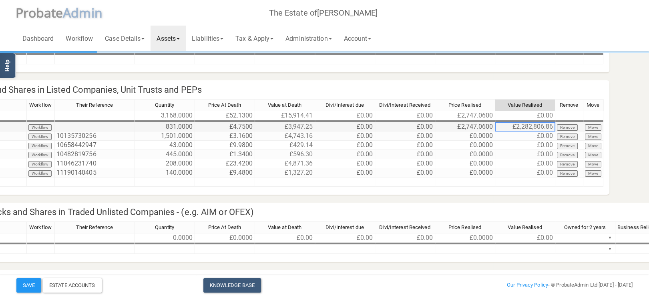
click at [487, 127] on td "£2,747.0600" at bounding box center [465, 127] width 60 height 9
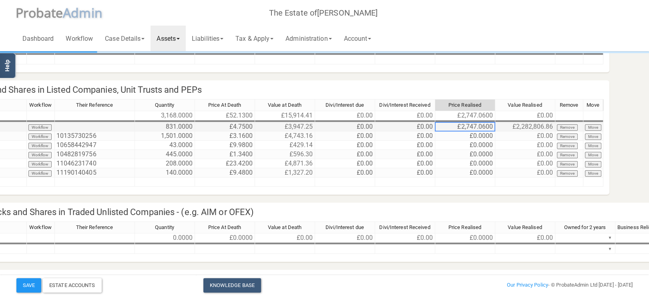
click at [487, 127] on td "£2,747.0600" at bounding box center [465, 127] width 60 height 9
click at [0, 0] on textarea "2747.06" at bounding box center [0, 0] width 0 height 0
click at [483, 127] on textarea "2747.06" at bounding box center [465, 127] width 60 height 10
click at [499, 158] on td "£0.00" at bounding box center [525, 154] width 60 height 9
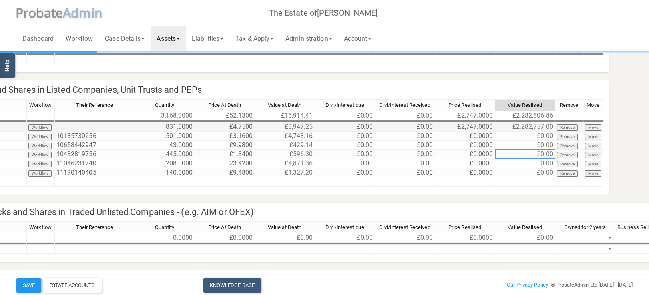
click at [467, 125] on td "£2,747.0000" at bounding box center [465, 127] width 60 height 9
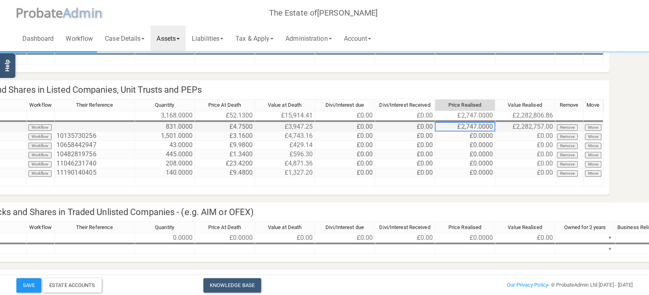
click at [467, 125] on td "£2,747.0000" at bounding box center [465, 127] width 60 height 9
type textarea "2"
click at [498, 161] on td "£0.00" at bounding box center [525, 163] width 60 height 9
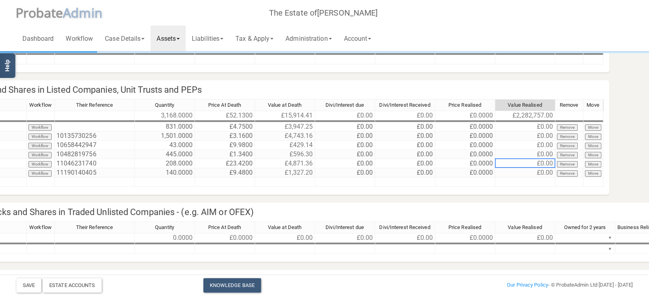
click at [506, 171] on td "£0.00" at bounding box center [525, 173] width 60 height 9
click at [482, 126] on td "£0.0000" at bounding box center [465, 127] width 60 height 9
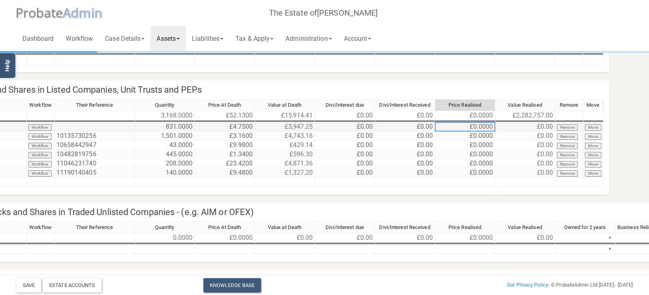
click at [482, 126] on td "£0.0000" at bounding box center [465, 127] width 60 height 9
type textarea "0"
click at [486, 159] on td "£0.0000" at bounding box center [465, 163] width 60 height 9
click at [514, 209] on h4 "Box 65 - NIOP non-controlling Stocks and Shares in Traded Unlisted Companies - …" at bounding box center [325, 212] width 929 height 19
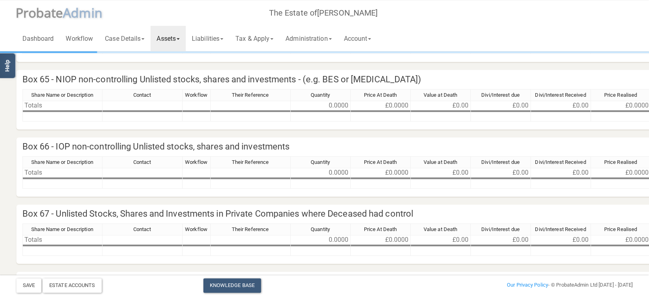
scroll to position [296, 0]
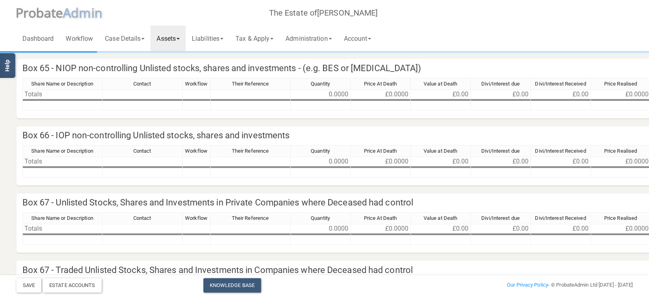
click at [170, 37] on link "Assets" at bounding box center [168, 39] width 35 height 26
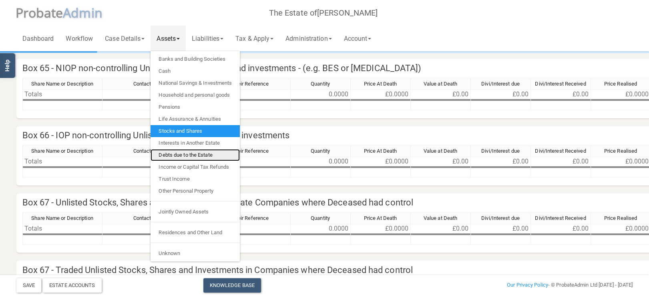
click at [181, 157] on link "Debts due to the Estate" at bounding box center [195, 155] width 89 height 12
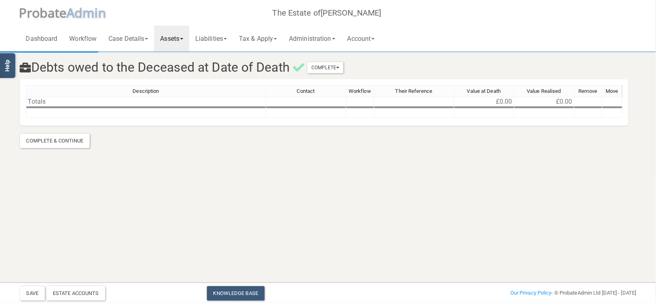
click at [171, 41] on link "Assets" at bounding box center [171, 39] width 35 height 26
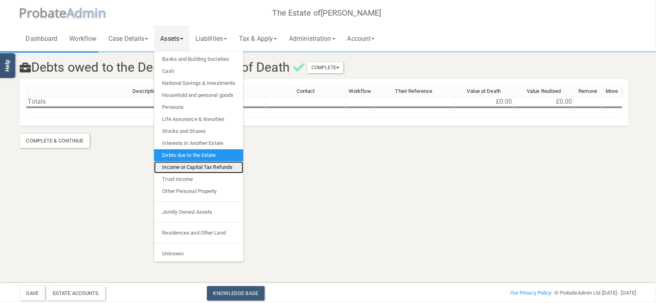
click at [186, 169] on link "Income or Capital Tax Refunds" at bounding box center [198, 167] width 89 height 12
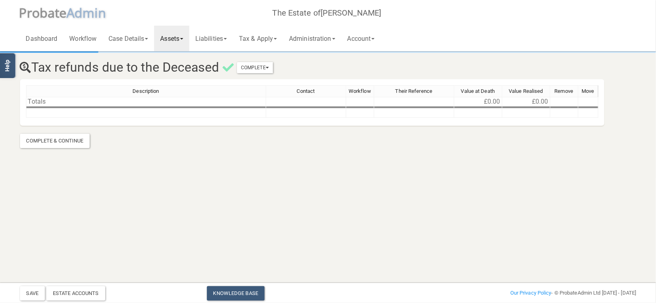
click at [176, 40] on link "Assets" at bounding box center [171, 39] width 35 height 26
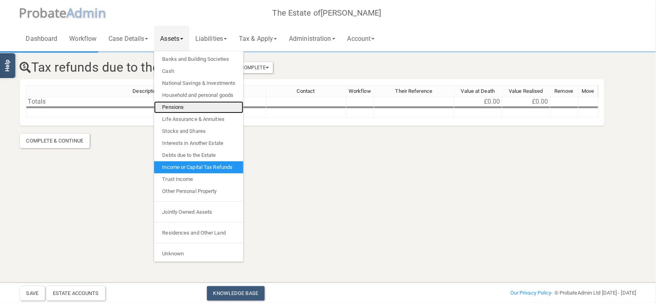
click at [186, 105] on link "Pensions" at bounding box center [198, 107] width 89 height 12
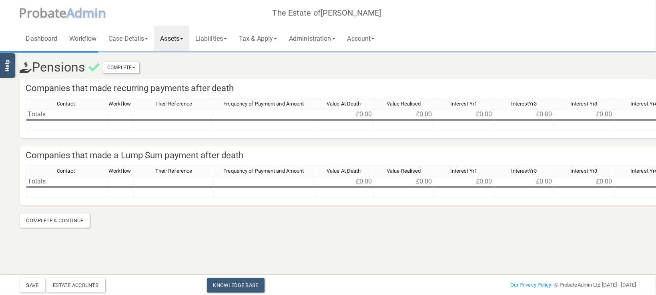
click at [175, 40] on link "Assets" at bounding box center [171, 39] width 35 height 26
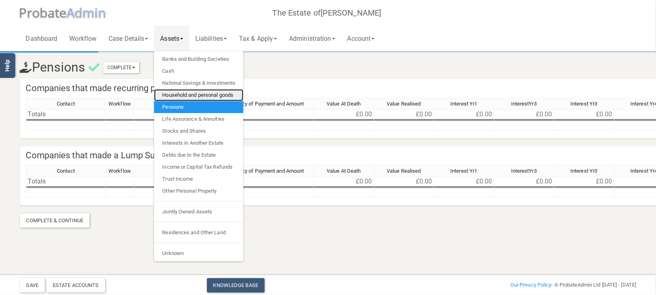
click at [188, 98] on link "Household and personal goods" at bounding box center [198, 95] width 89 height 12
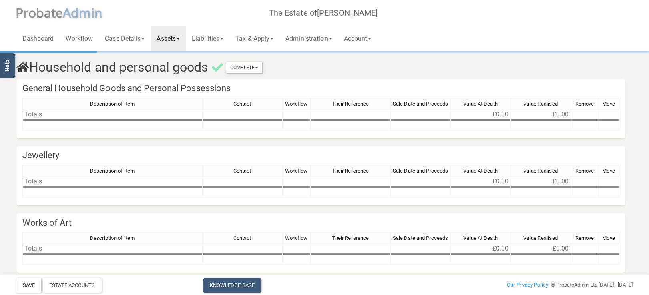
click at [180, 44] on link "Assets" at bounding box center [168, 39] width 35 height 26
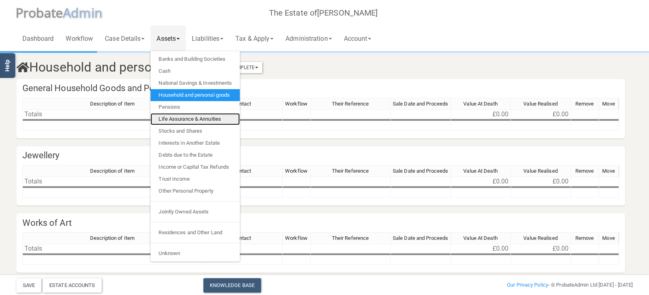
click at [193, 119] on link "Life Assurance & Annuities" at bounding box center [195, 119] width 89 height 12
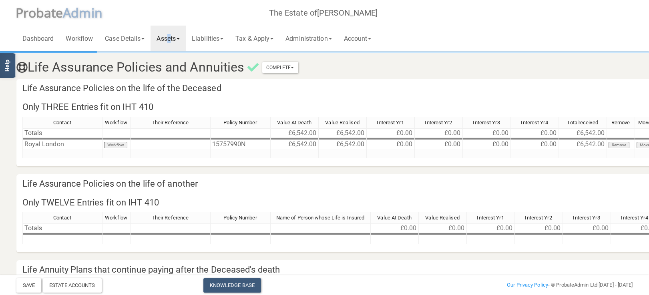
click at [171, 37] on link "Assets" at bounding box center [168, 39] width 35 height 26
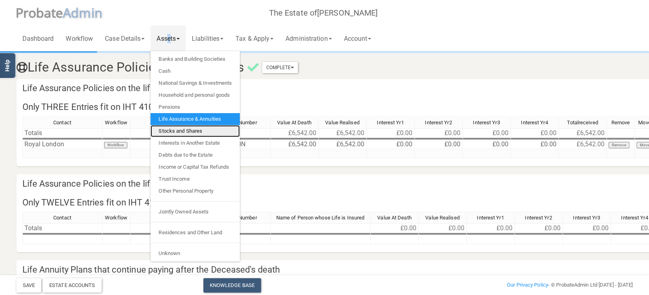
click at [184, 133] on link "Stocks and Shares" at bounding box center [195, 131] width 89 height 12
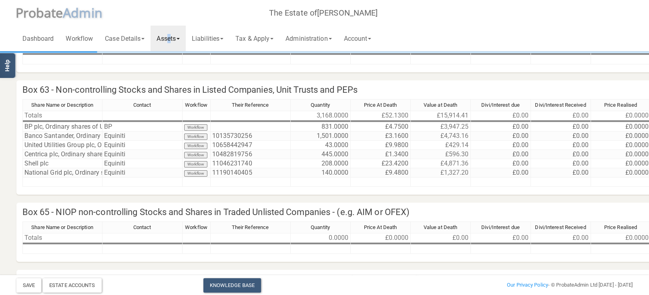
scroll to position [85, 147]
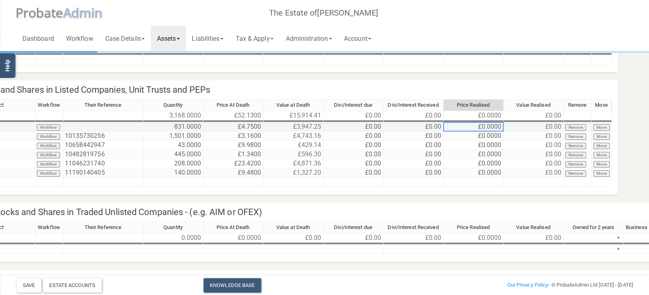
click at [488, 126] on td "£0.0000" at bounding box center [474, 127] width 60 height 9
click at [545, 127] on td "£0.00" at bounding box center [534, 127] width 60 height 9
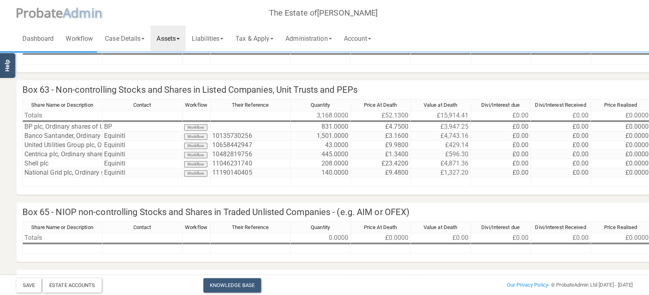
click at [347, 209] on h4 "Box 65 - NIOP non-controlling Stocks and Shares in Traded Unlisted Companies - …" at bounding box center [480, 212] width 929 height 19
click at [257, 155] on td "10482819756" at bounding box center [251, 154] width 80 height 9
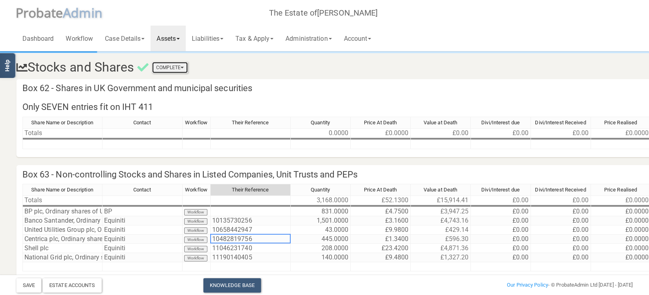
click at [181, 72] on button "Complete" at bounding box center [170, 67] width 36 height 11
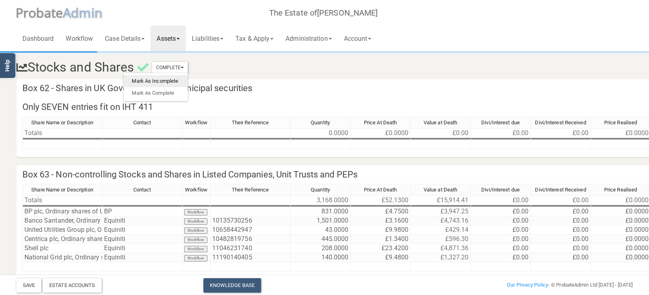
click at [162, 82] on link "Mark As Incomplete" at bounding box center [156, 81] width 64 height 12
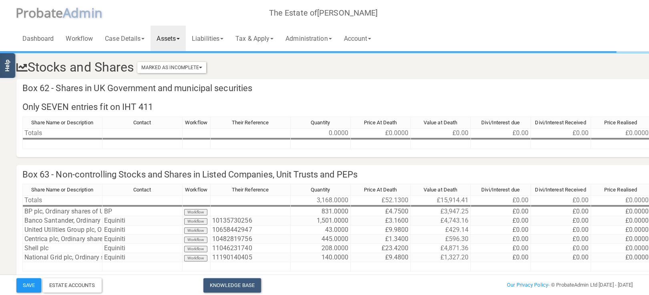
scroll to position [85, 0]
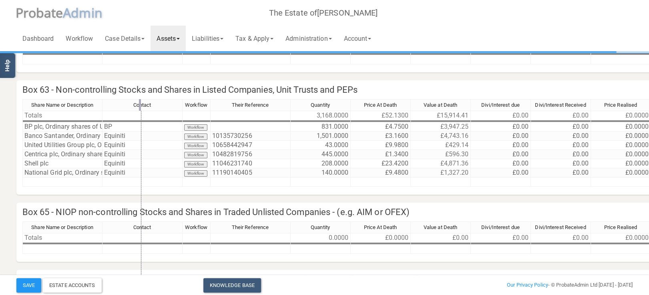
drag, startPoint x: 106, startPoint y: 108, endPoint x: 141, endPoint y: 108, distance: 34.4
click at [141, 108] on div at bounding box center [140, 105] width 2 height 12
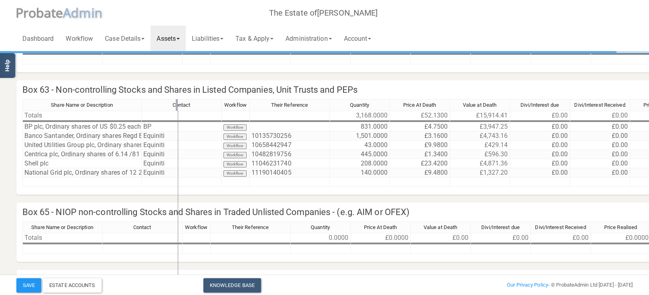
drag, startPoint x: 141, startPoint y: 108, endPoint x: 178, endPoint y: 108, distance: 36.8
click at [178, 108] on div at bounding box center [177, 105] width 2 height 12
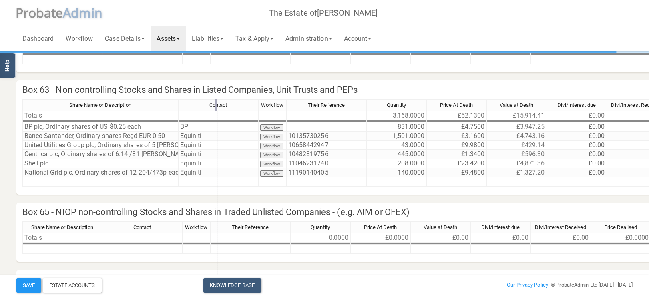
drag, startPoint x: 177, startPoint y: 106, endPoint x: 216, endPoint y: 107, distance: 39.3
click at [216, 107] on div at bounding box center [216, 105] width 2 height 12
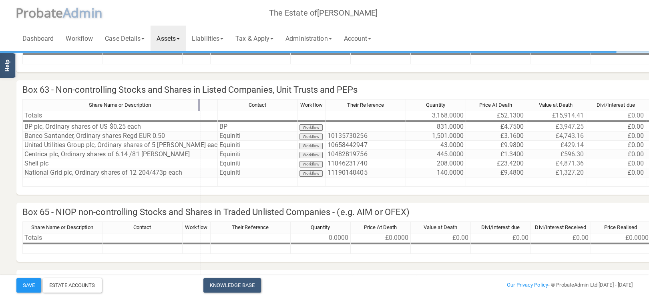
drag, startPoint x: 216, startPoint y: 107, endPoint x: 199, endPoint y: 107, distance: 17.2
click at [199, 107] on div at bounding box center [199, 105] width 2 height 12
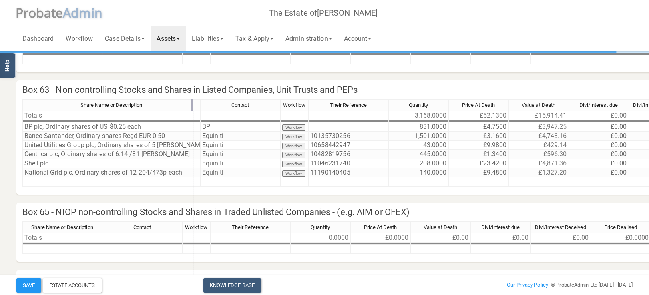
drag, startPoint x: 199, startPoint y: 107, endPoint x: 192, endPoint y: 106, distance: 6.9
click at [192, 106] on div at bounding box center [192, 105] width 2 height 12
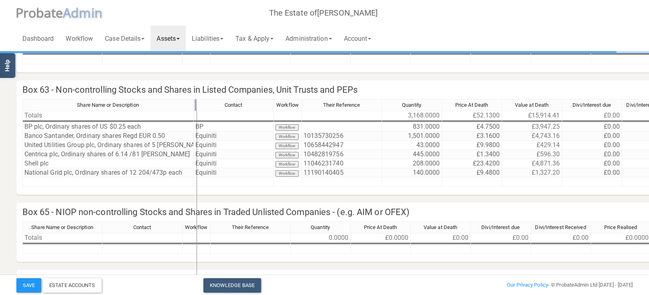
drag, startPoint x: 192, startPoint y: 106, endPoint x: 208, endPoint y: 106, distance: 16.0
click at [197, 106] on div at bounding box center [196, 105] width 2 height 12
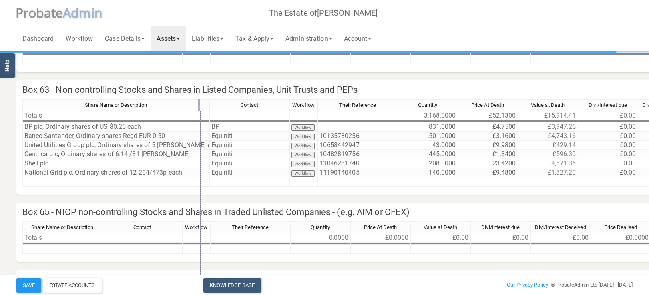
drag, startPoint x: 208, startPoint y: 106, endPoint x: 199, endPoint y: 106, distance: 8.8
click at [199, 106] on div at bounding box center [199, 105] width 2 height 12
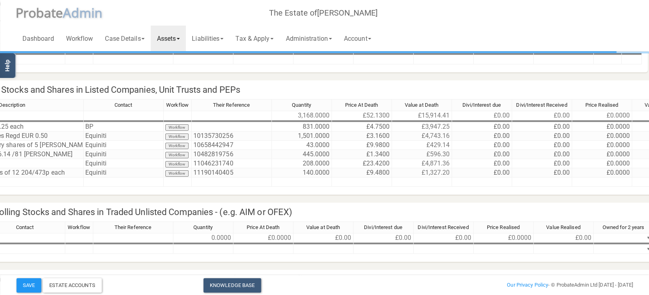
scroll to position [85, 296]
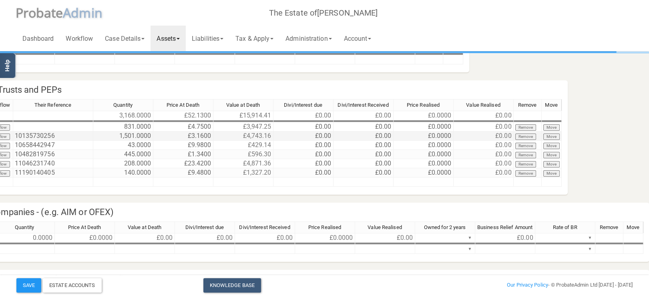
click at [490, 137] on td "£0.00" at bounding box center [484, 136] width 60 height 9
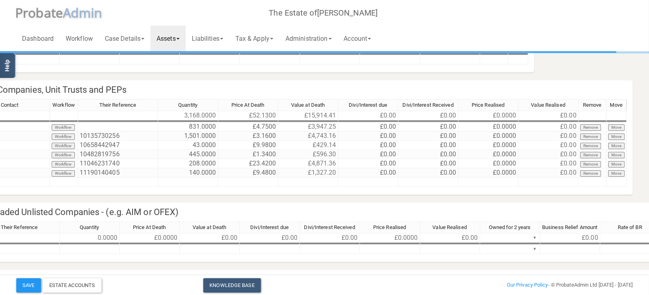
scroll to position [85, 291]
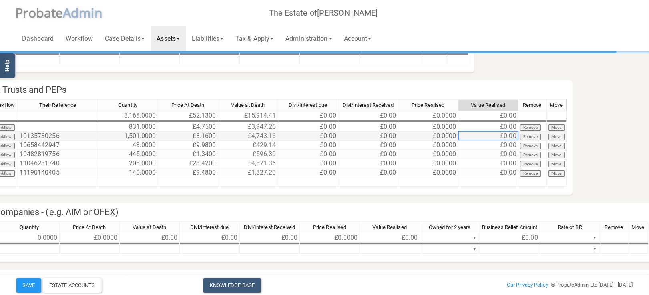
click at [489, 138] on td "£0.00" at bounding box center [488, 136] width 60 height 9
click at [440, 139] on td "£0.0000" at bounding box center [428, 136] width 60 height 9
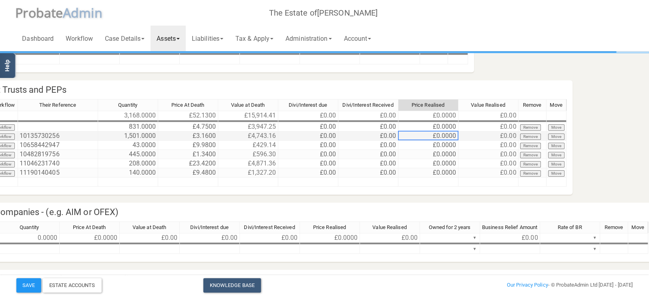
click at [440, 139] on td "£0.0000" at bounding box center [428, 136] width 60 height 9
click at [440, 139] on textarea "0" at bounding box center [428, 136] width 60 height 10
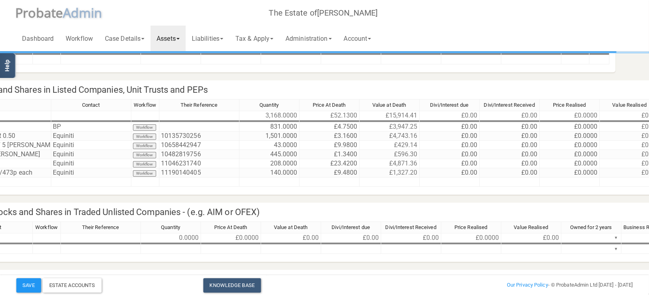
scroll to position [85, 170]
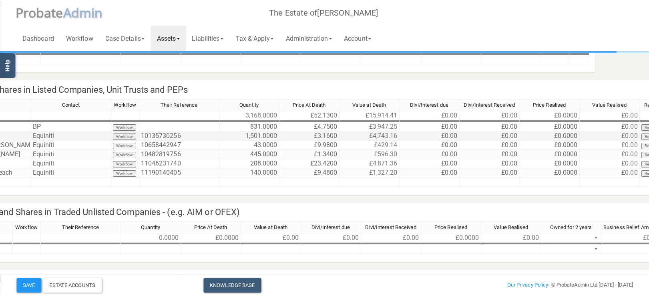
click at [549, 135] on td "£0.0000" at bounding box center [550, 136] width 60 height 9
click at [554, 219] on h4 "Box 65 - NIOP non-controlling Stocks and Shares in Traded Unlisted Companies - …" at bounding box center [311, 212] width 929 height 19
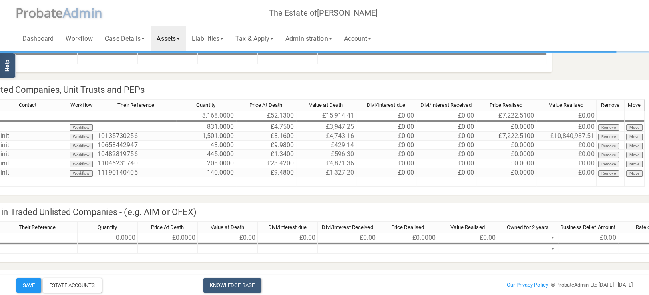
scroll to position [85, 220]
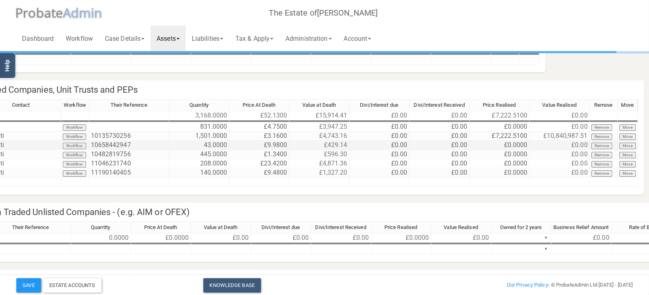
click at [506, 145] on td "£0.0000" at bounding box center [500, 145] width 60 height 9
click at [482, 207] on h4 "Box 65 - NIOP non-controlling Stocks and Shares in Traded Unlisted Companies - …" at bounding box center [261, 212] width 929 height 19
click at [490, 136] on td "£7,222.5100" at bounding box center [500, 136] width 60 height 9
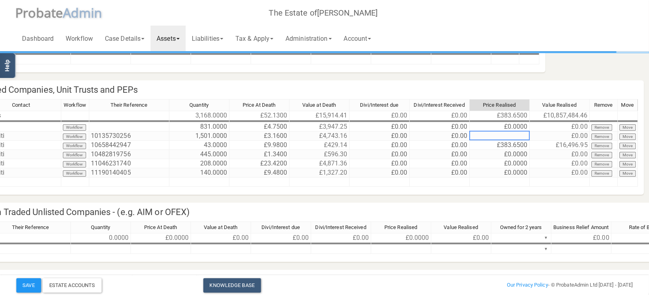
click at [498, 221] on h4 "Box 65 - NIOP non-controlling Stocks and Shares in Traded Unlisted Companies - …" at bounding box center [261, 212] width 929 height 19
click at [460, 203] on h4 "Box 65 - NIOP non-controlling Stocks and Shares in Traded Unlisted Companies - …" at bounding box center [261, 212] width 929 height 19
click at [429, 203] on html "</div></div> Help Toggle navigation P robate A dmin The Estate of [PERSON_NAME]…" at bounding box center [104, 283] width 649 height 736
click at [429, 202] on html "</div></div> Help Toggle navigation P robate A dmin The Estate of [PERSON_NAME]…" at bounding box center [104, 283] width 649 height 736
click at [408, 62] on td at bounding box center [401, 59] width 60 height 9
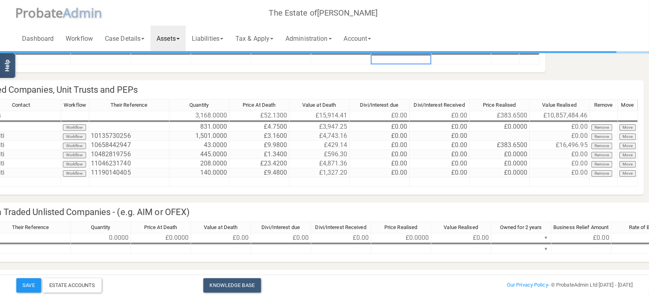
click at [178, 33] on link "Assets" at bounding box center [168, 39] width 35 height 26
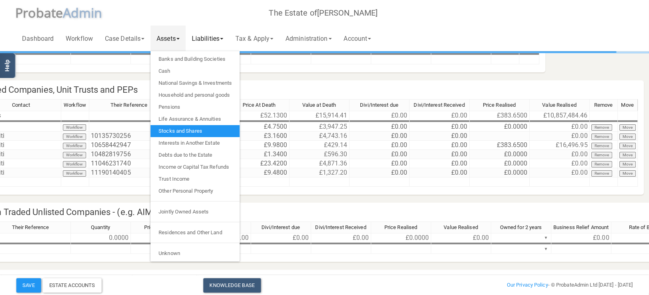
click at [224, 36] on link "Liabilities" at bounding box center [208, 39] width 44 height 26
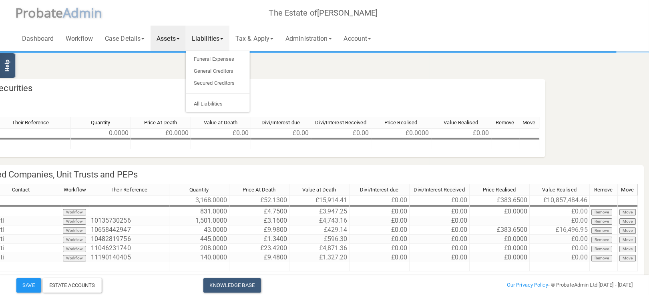
scroll to position [0, 0]
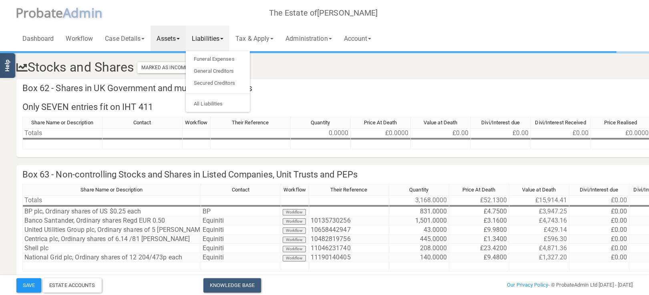
click at [284, 62] on h3 "Stocks and Shares Marked As Incomplete Mark As Incomplete Mark As Complete" at bounding box center [272, 67] width 524 height 14
click at [183, 66] on button "Marked As Incomplete" at bounding box center [171, 67] width 69 height 11
click at [173, 92] on link "Mark As Complete" at bounding box center [174, 93] width 64 height 12
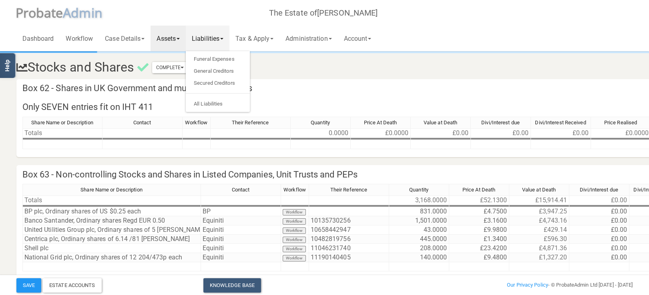
click at [309, 82] on h4 "Box 62 - Shares in UK Government and municipal securities" at bounding box center [390, 88] width 749 height 19
click at [76, 287] on div "Estate Accounts" at bounding box center [72, 286] width 59 height 14
click at [332, 86] on h4 "Box 62 - Shares in UK Government and municipal securities" at bounding box center [390, 88] width 749 height 19
click at [321, 85] on h4 "Box 62 - Shares in UK Government and municipal securities" at bounding box center [390, 88] width 749 height 19
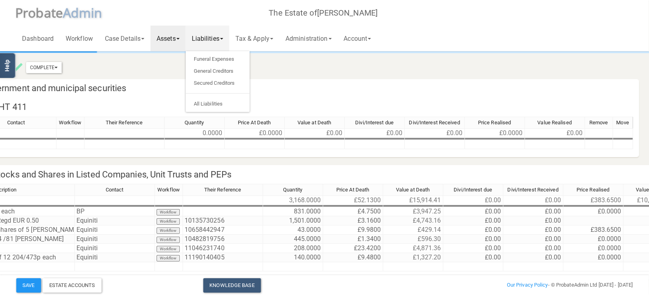
scroll to position [0, 241]
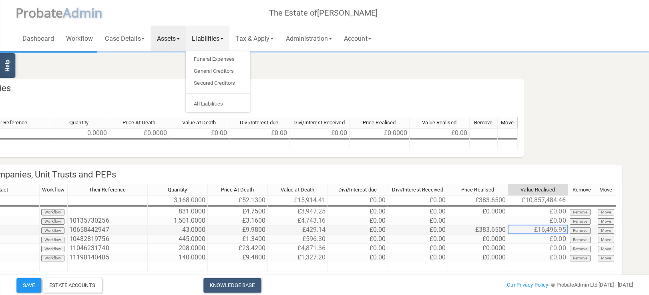
click at [542, 229] on td "£16,496.95" at bounding box center [538, 230] width 60 height 9
click at [539, 229] on td "£16,496.95" at bounding box center [538, 230] width 60 height 9
click at [480, 229] on td "£383.6500" at bounding box center [478, 230] width 60 height 9
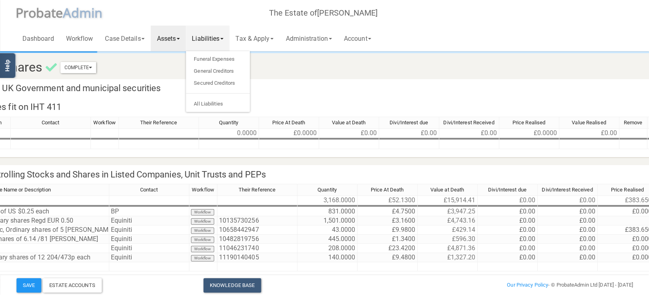
scroll to position [0, 239]
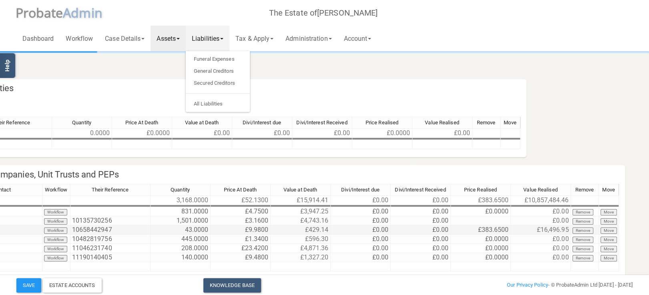
click at [538, 228] on td "£16,496.95" at bounding box center [541, 230] width 60 height 9
click at [484, 229] on td "£383.6500" at bounding box center [481, 230] width 60 height 9
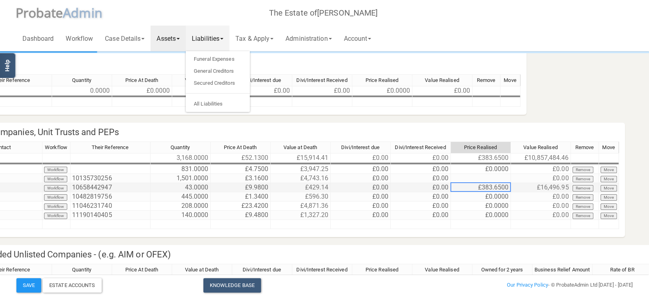
click at [480, 187] on td "£383.6500" at bounding box center [481, 187] width 60 height 9
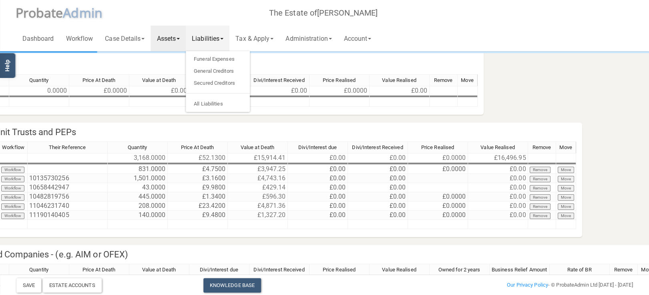
scroll to position [42, 296]
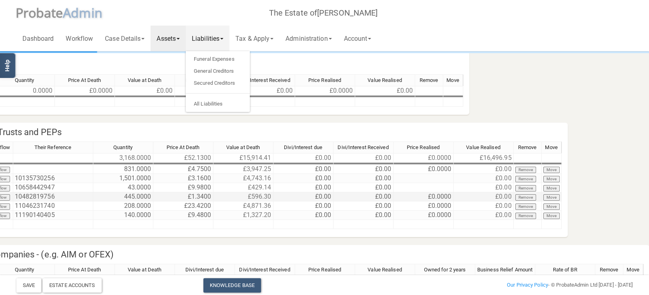
click at [430, 193] on td "£0.0000" at bounding box center [424, 197] width 60 height 9
click at [432, 171] on td "£0.0000" at bounding box center [424, 169] width 60 height 9
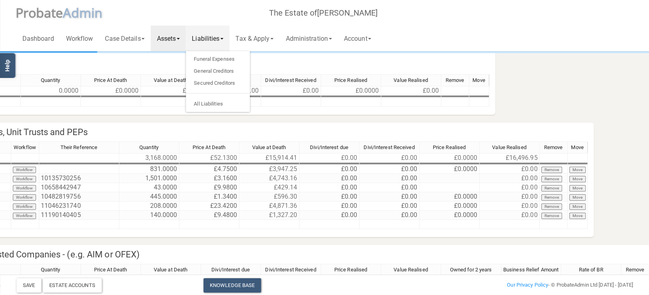
scroll to position [42, 295]
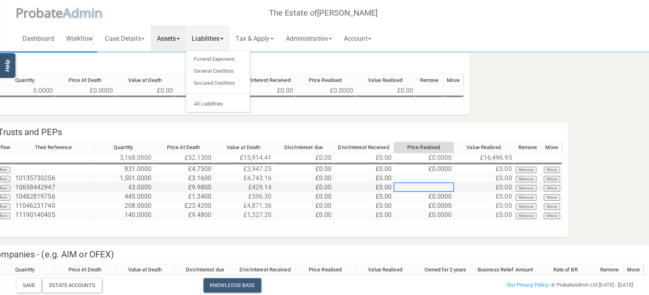
click at [433, 189] on td at bounding box center [424, 187] width 60 height 9
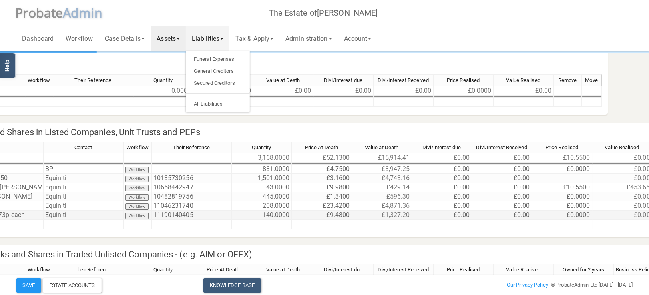
scroll to position [42, 158]
click at [581, 178] on td at bounding box center [562, 178] width 60 height 9
click at [566, 226] on td at bounding box center [562, 224] width 60 height 9
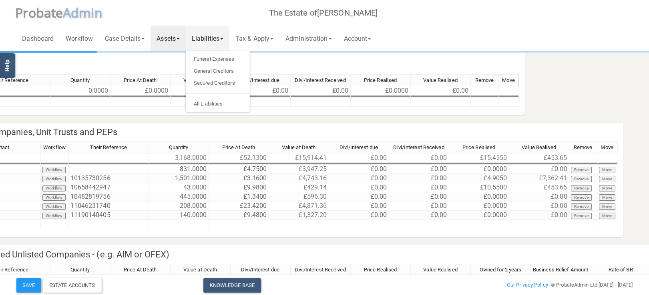
scroll to position [42, 229]
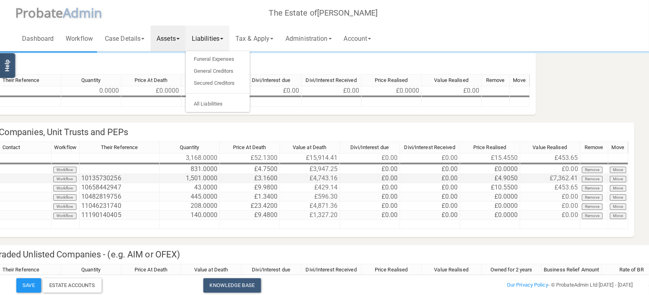
click at [569, 176] on td "£7,362.41" at bounding box center [550, 178] width 60 height 9
click at [504, 177] on td "£4.9050" at bounding box center [490, 178] width 60 height 9
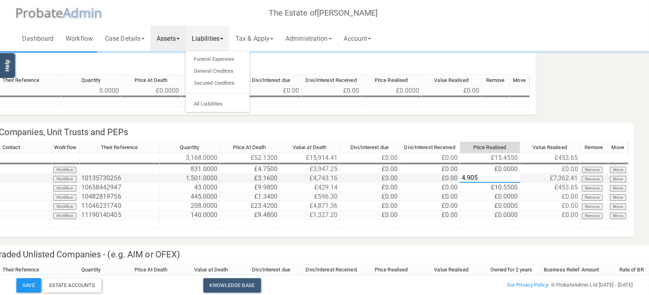
click at [504, 177] on textarea "4.905" at bounding box center [490, 178] width 60 height 10
click at [467, 178] on textarea "4.905" at bounding box center [490, 178] width 60 height 10
click at [478, 221] on tr at bounding box center [210, 224] width 835 height 9
click at [506, 179] on td "£4.0905" at bounding box center [490, 178] width 60 height 9
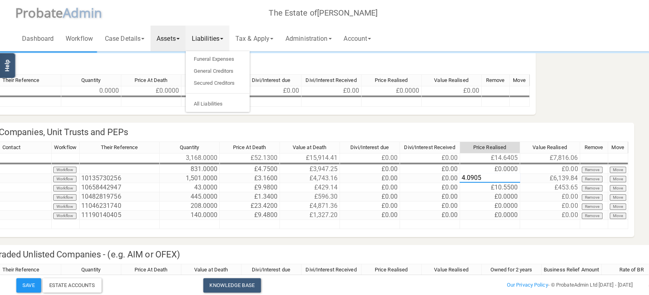
click at [470, 179] on textarea "4.0905" at bounding box center [490, 178] width 60 height 10
click at [456, 237] on div "Contact Workflow Their Reference Quantity Price At Death Value at Death Divi/In…" at bounding box center [210, 190] width 847 height 96
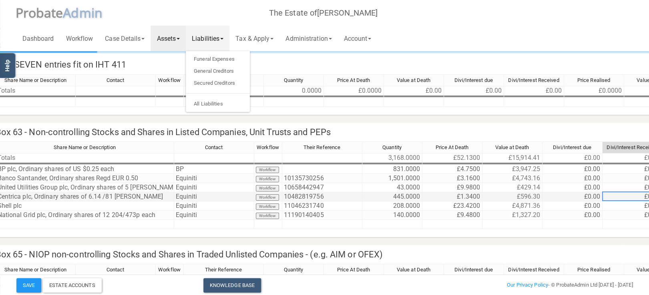
scroll to position [42, 40]
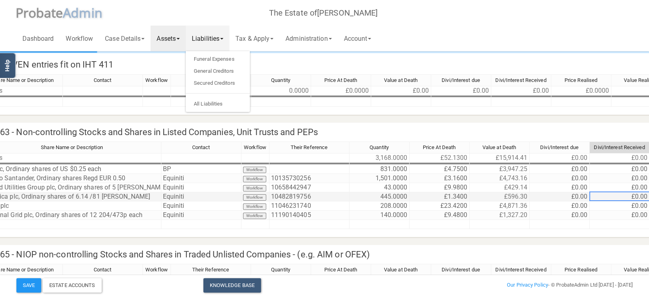
drag, startPoint x: 637, startPoint y: 194, endPoint x: 623, endPoint y: 195, distance: 14.8
drag, startPoint x: 617, startPoint y: 195, endPoint x: 623, endPoint y: 195, distance: 5.6
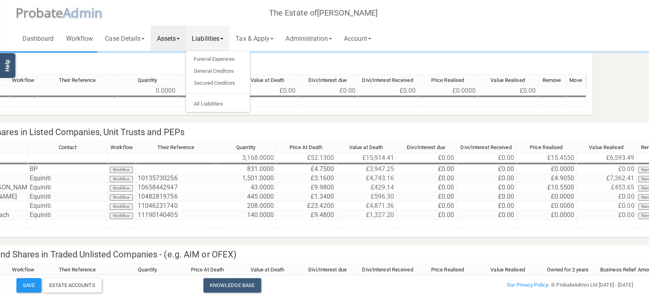
scroll to position [42, 181]
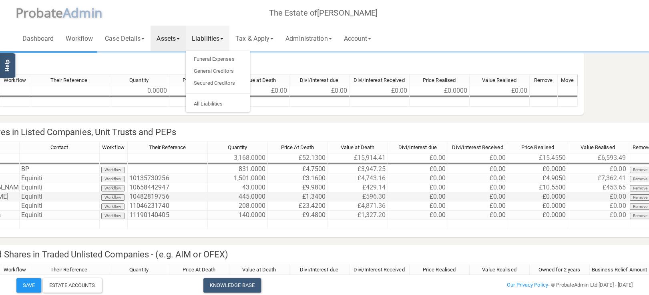
click at [538, 197] on td "£0.0000" at bounding box center [538, 197] width 60 height 9
click at [530, 221] on td at bounding box center [538, 224] width 60 height 9
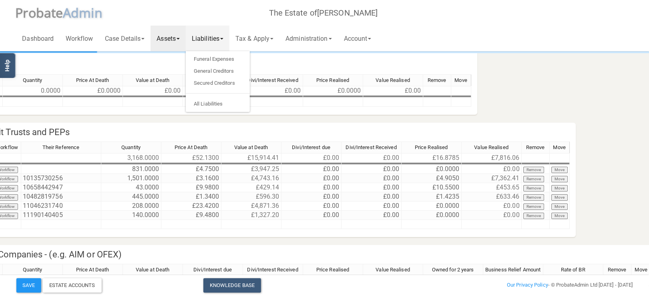
scroll to position [42, 296]
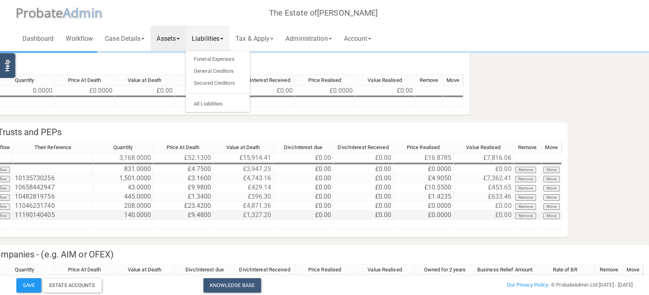
click at [424, 212] on td "£0.0000" at bounding box center [424, 215] width 60 height 9
click at [389, 230] on div "Share Name or Description Contact Workflow Their Reference Quantity Price At De…" at bounding box center [144, 189] width 835 height 95
click at [387, 250] on h4 "Box 65 - NIOP non-controlling Stocks and Shares in Traded Unlisted Companies - …" at bounding box center [185, 254] width 929 height 19
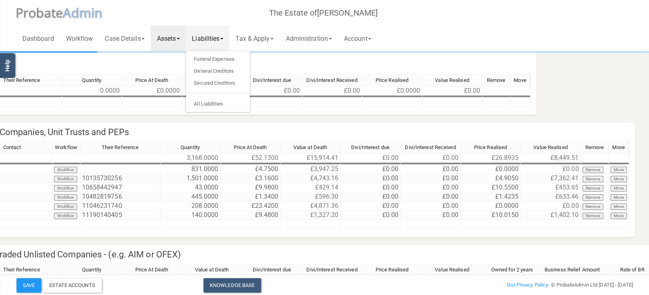
scroll to position [42, 255]
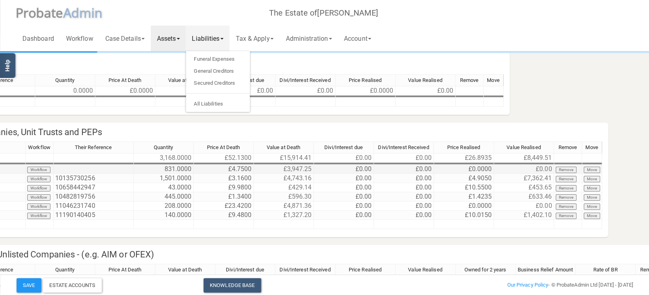
click at [482, 167] on td "£0.0000" at bounding box center [464, 169] width 60 height 9
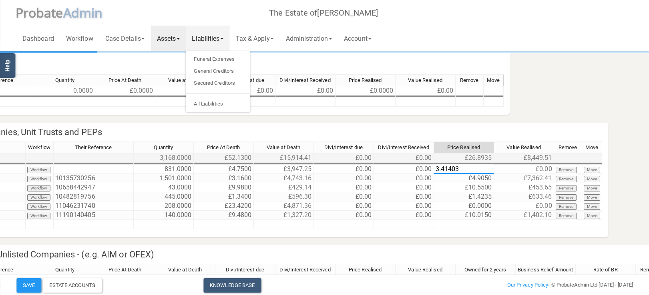
type textarea "3.414034"
click at [537, 123] on h4 "Box 63 - Non-controlling Stocks and Shares in Listed Companies, Unit Trusts and…" at bounding box center [184, 132] width 847 height 19
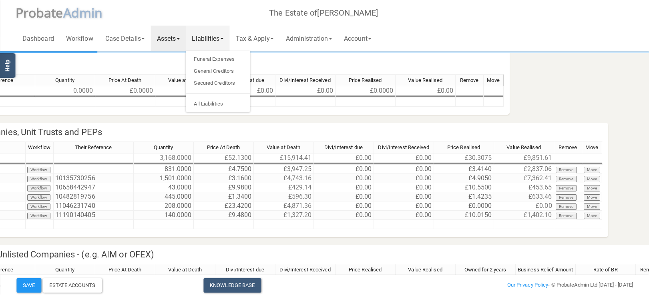
scroll to position [42, 0]
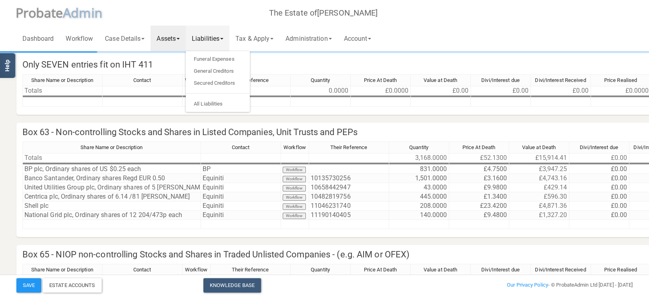
click at [533, 126] on h4 "Box 63 - Non-controlling Stocks and Shares in Listed Companies, Unit Trusts and…" at bounding box center [439, 132] width 847 height 19
click at [178, 40] on link "Assets" at bounding box center [168, 39] width 35 height 26
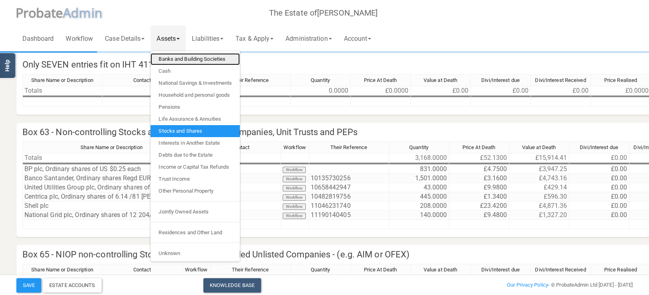
click at [191, 58] on link "Banks and Building Societies" at bounding box center [195, 59] width 89 height 12
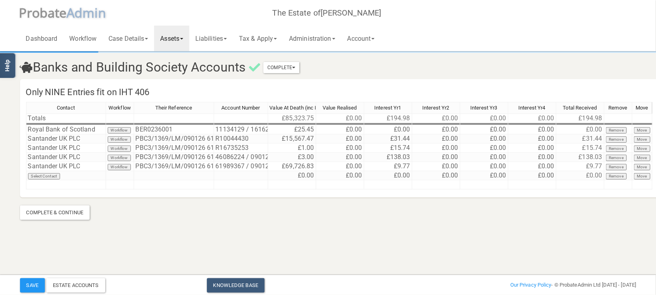
click at [287, 253] on html "</div></div> Help Toggle navigation P robate A dmin The Estate of [PERSON_NAME]…" at bounding box center [328, 147] width 656 height 295
click at [31, 284] on button "Save" at bounding box center [32, 286] width 25 height 14
click at [179, 38] on link "Assets" at bounding box center [171, 39] width 35 height 26
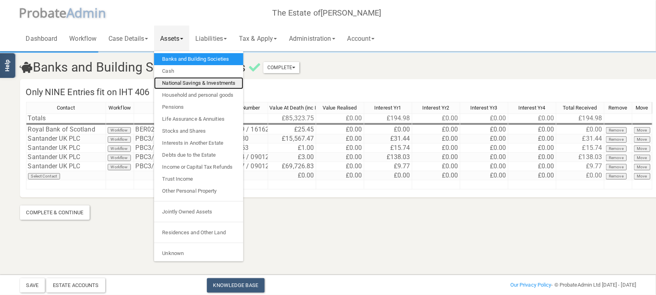
click at [191, 84] on link "National Savings & Investments" at bounding box center [198, 83] width 89 height 12
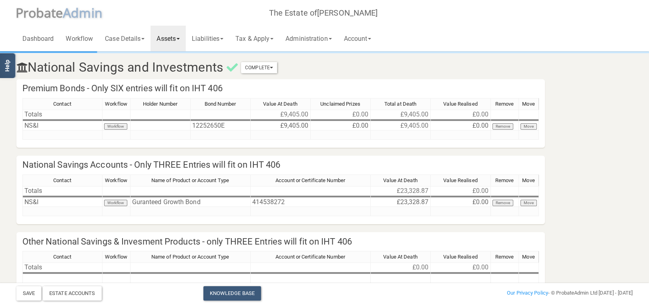
click at [181, 40] on link "Assets" at bounding box center [168, 39] width 35 height 26
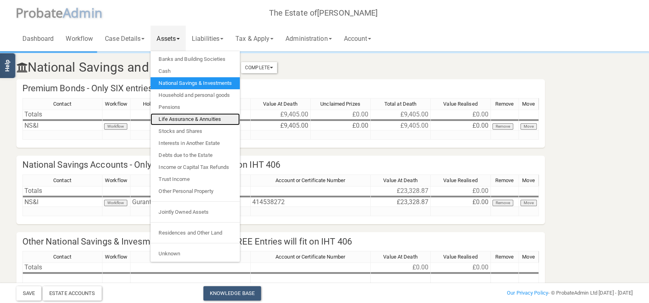
click at [183, 118] on link "Life Assurance & Annuities" at bounding box center [195, 119] width 89 height 12
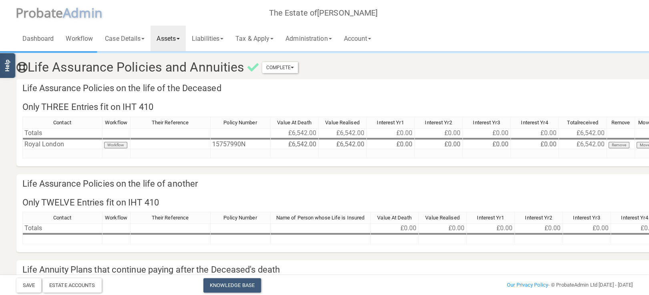
click at [182, 36] on link "Assets" at bounding box center [168, 39] width 35 height 26
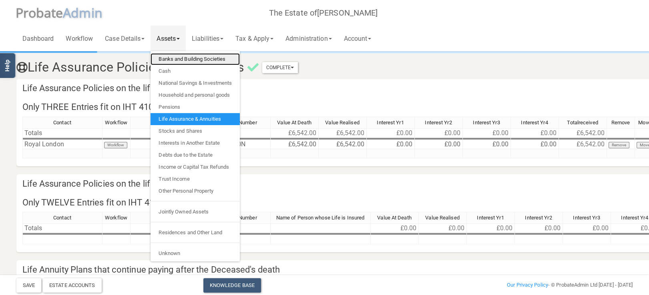
click at [182, 59] on link "Banks and Building Societies" at bounding box center [195, 59] width 89 height 12
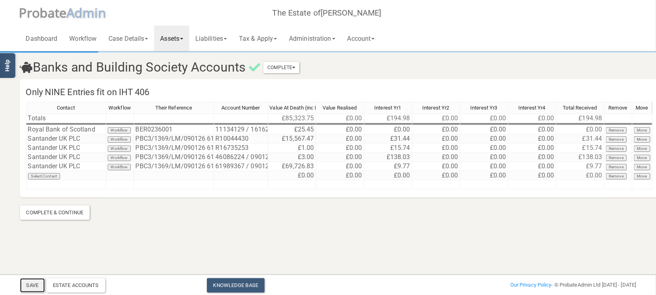
click at [34, 287] on button "Save" at bounding box center [32, 286] width 25 height 14
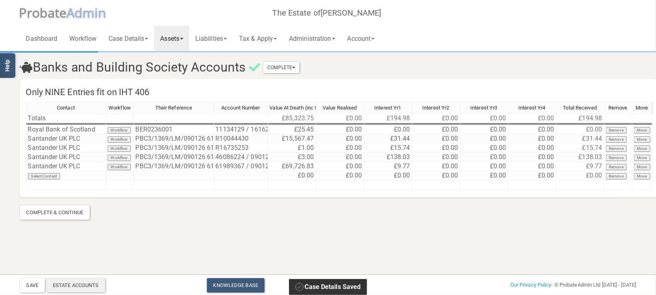
click at [72, 283] on div "Estate Accounts" at bounding box center [75, 286] width 59 height 14
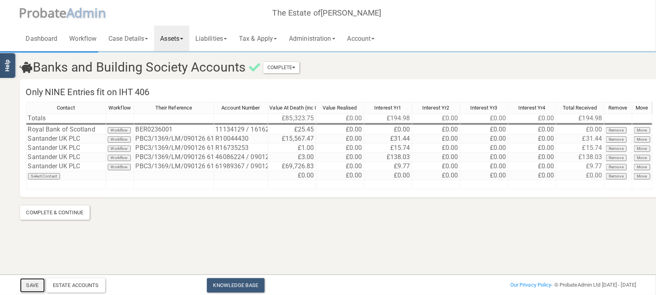
click at [39, 281] on button "Save" at bounding box center [32, 286] width 25 height 14
click at [80, 18] on span "dmin" at bounding box center [89, 12] width 31 height 17
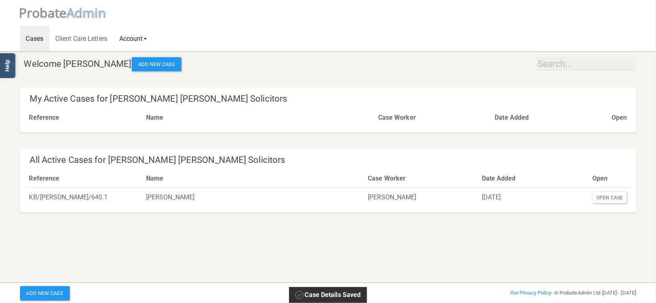
click at [139, 39] on link "Account" at bounding box center [133, 39] width 40 height 26
click at [147, 80] on link "Logout" at bounding box center [145, 83] width 64 height 12
